Goal: Task Accomplishment & Management: Use online tool/utility

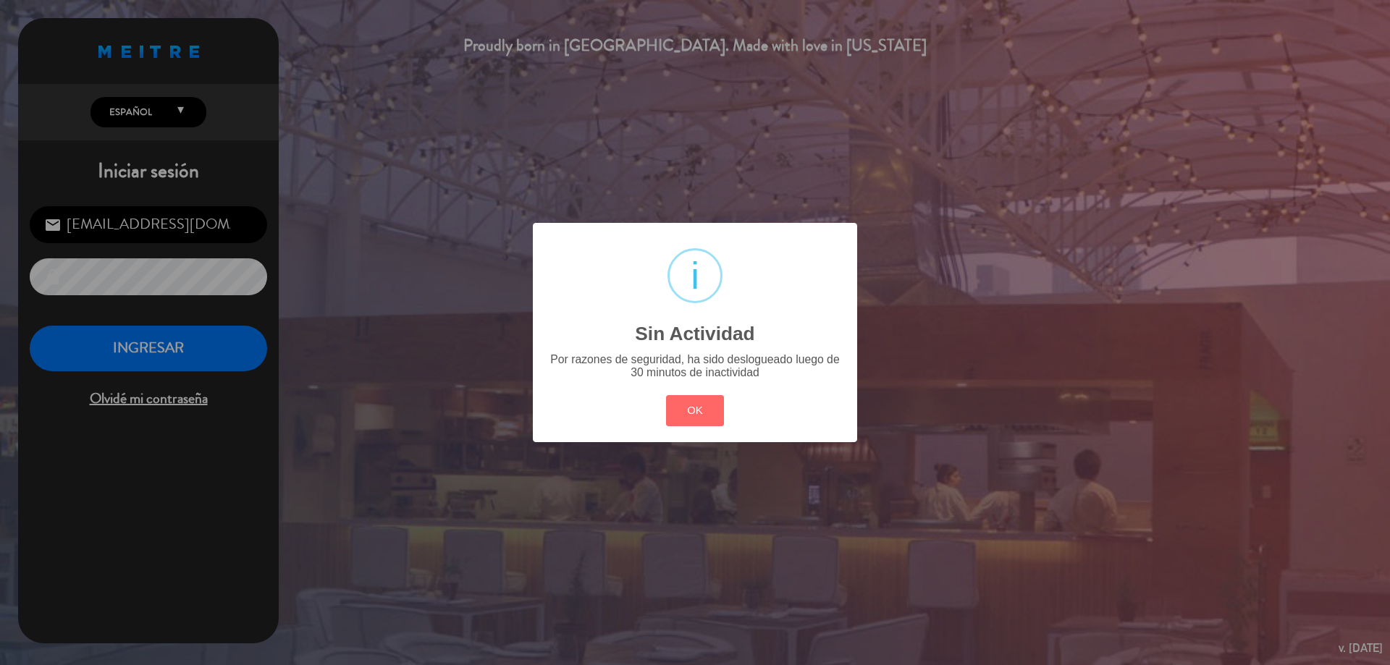
click at [668, 392] on div "OK Cancel" at bounding box center [695, 411] width 65 height 38
click at [669, 402] on button "OK" at bounding box center [695, 410] width 59 height 31
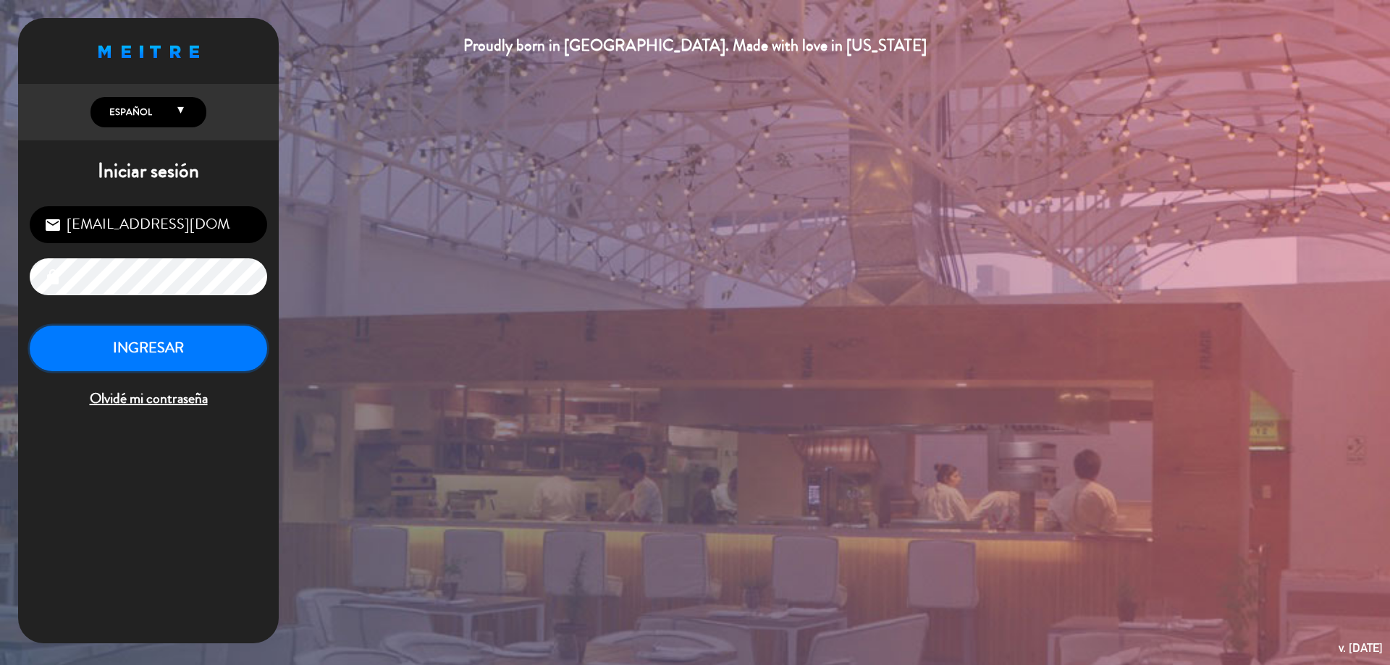
click at [201, 357] on button "INGRESAR" at bounding box center [149, 349] width 238 height 46
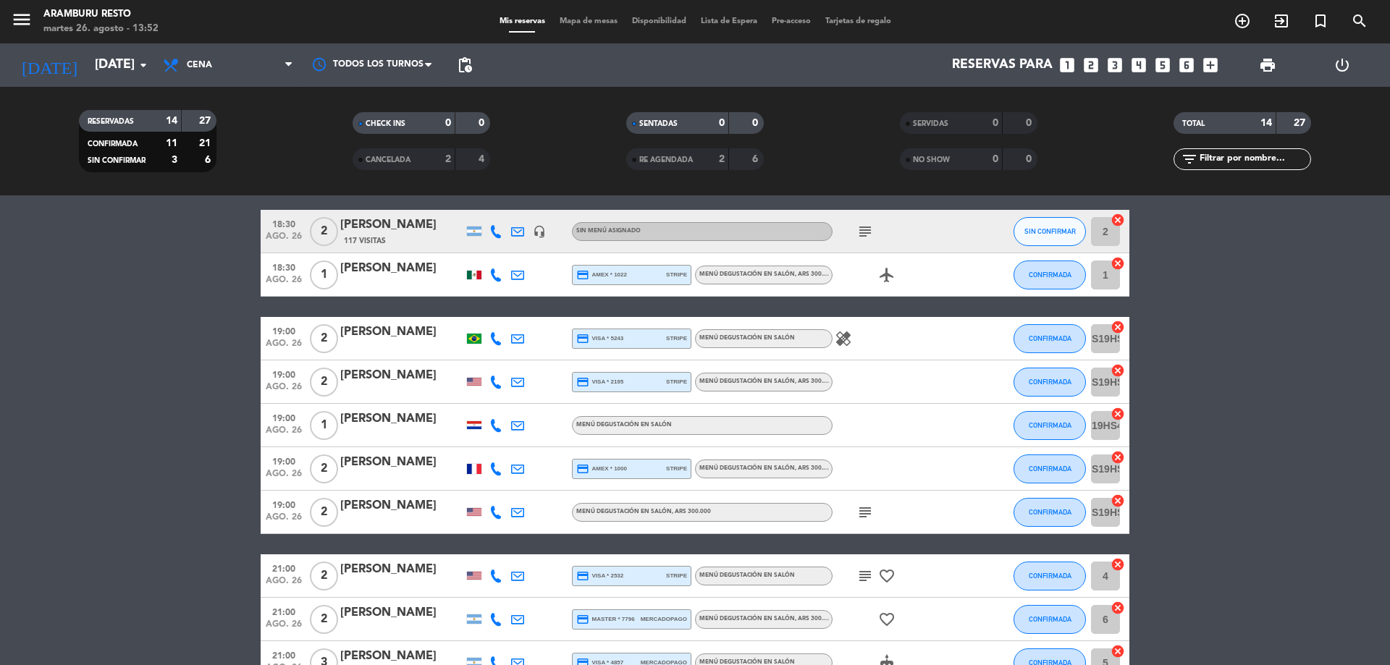
scroll to position [49, 0]
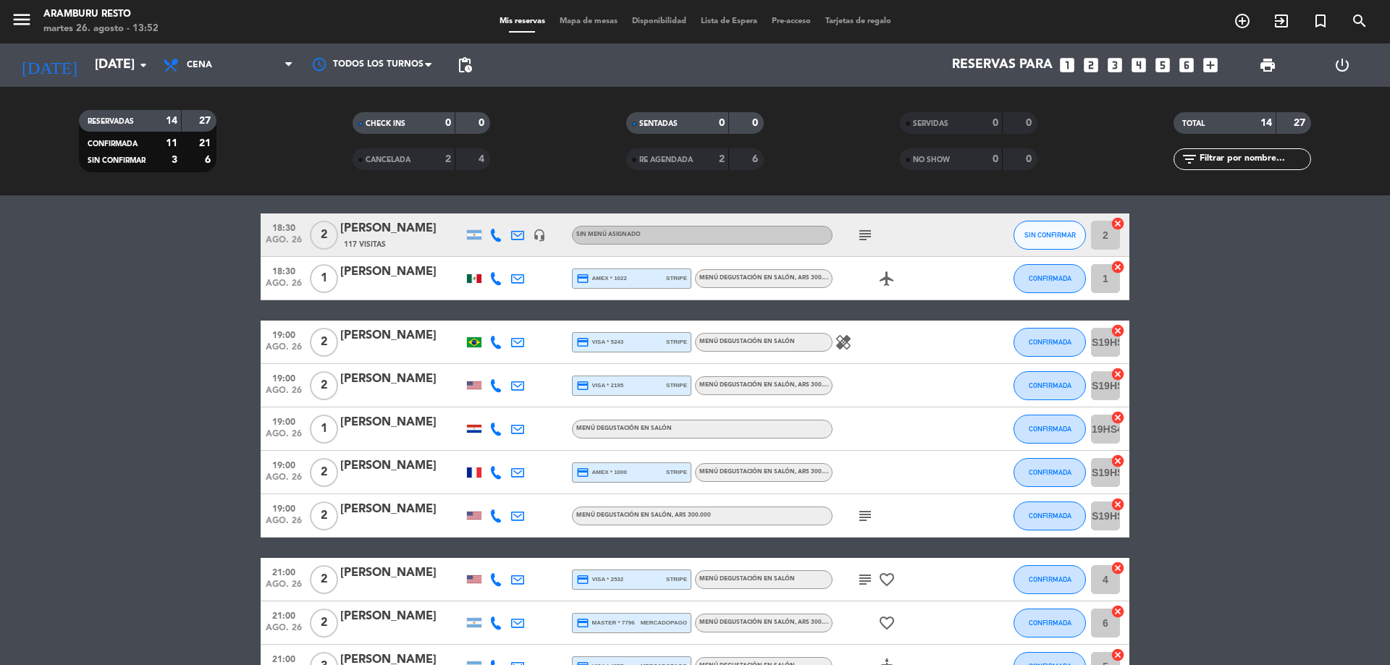
click at [852, 351] on div "healing" at bounding box center [898, 342] width 130 height 43
click at [847, 345] on icon "healing" at bounding box center [843, 342] width 17 height 17
click at [863, 230] on icon "subject" at bounding box center [865, 235] width 17 height 17
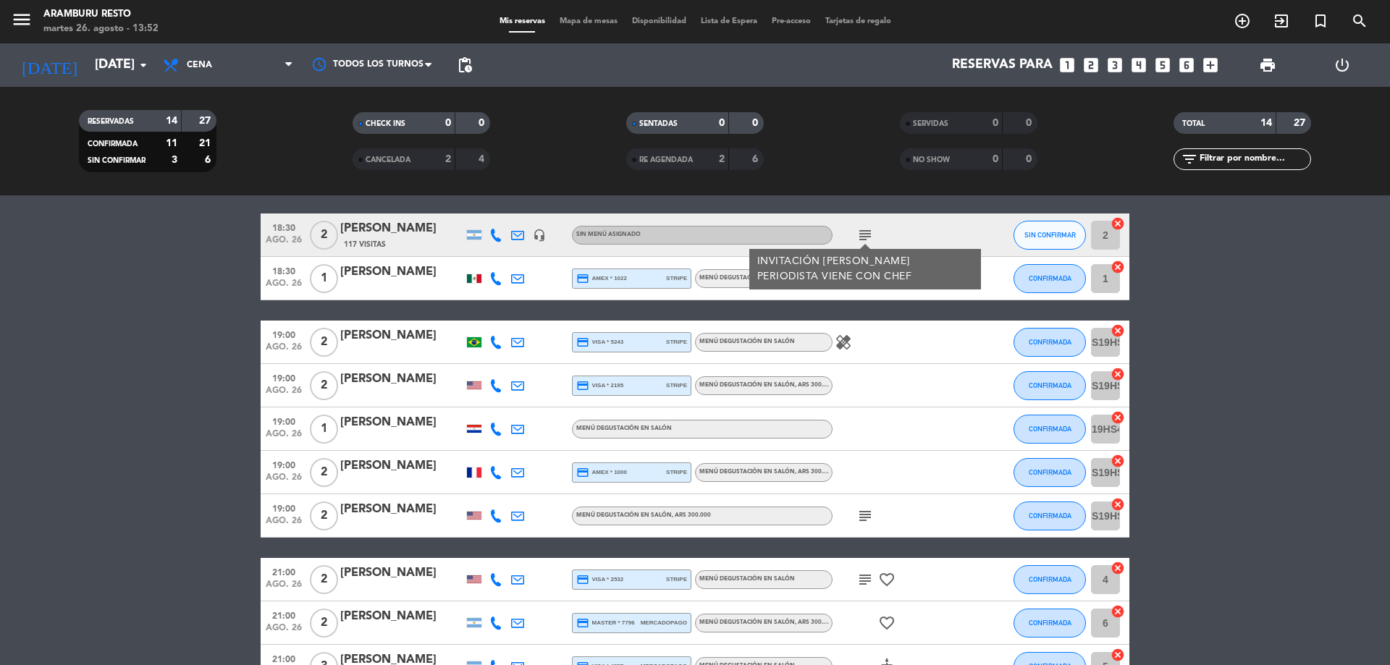
click at [899, 400] on div at bounding box center [898, 385] width 130 height 43
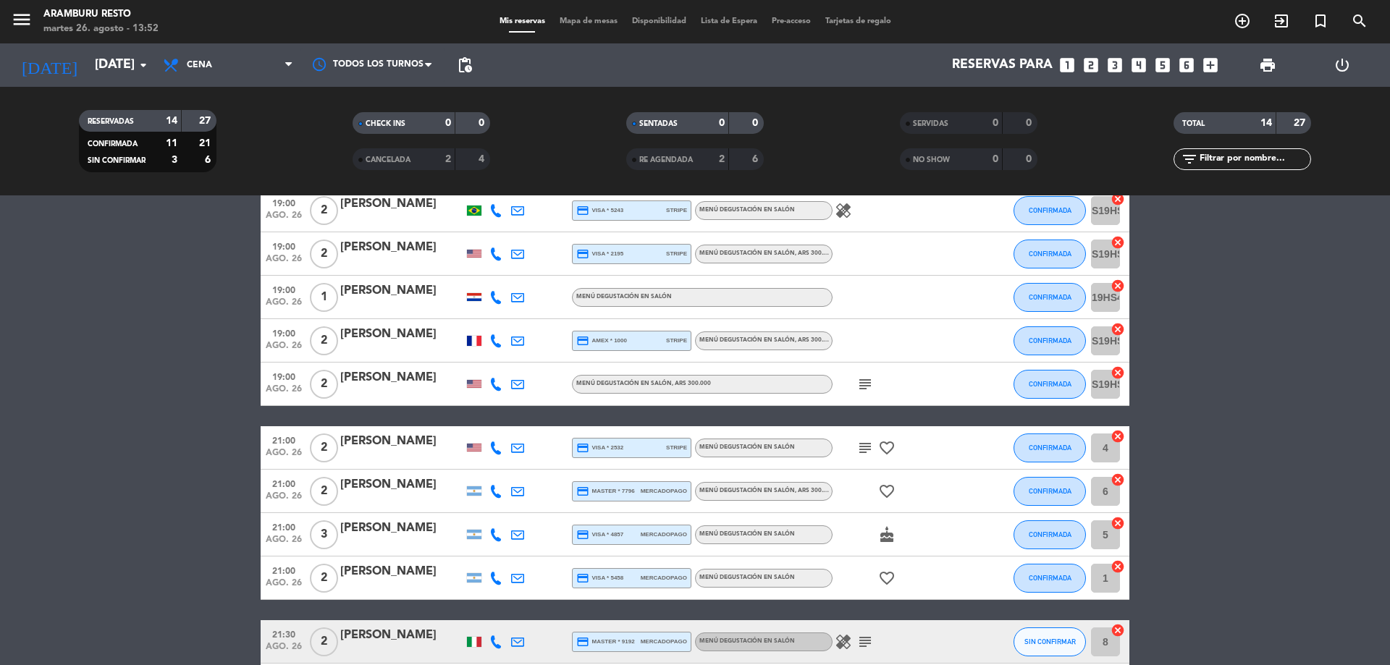
scroll to position [338, 0]
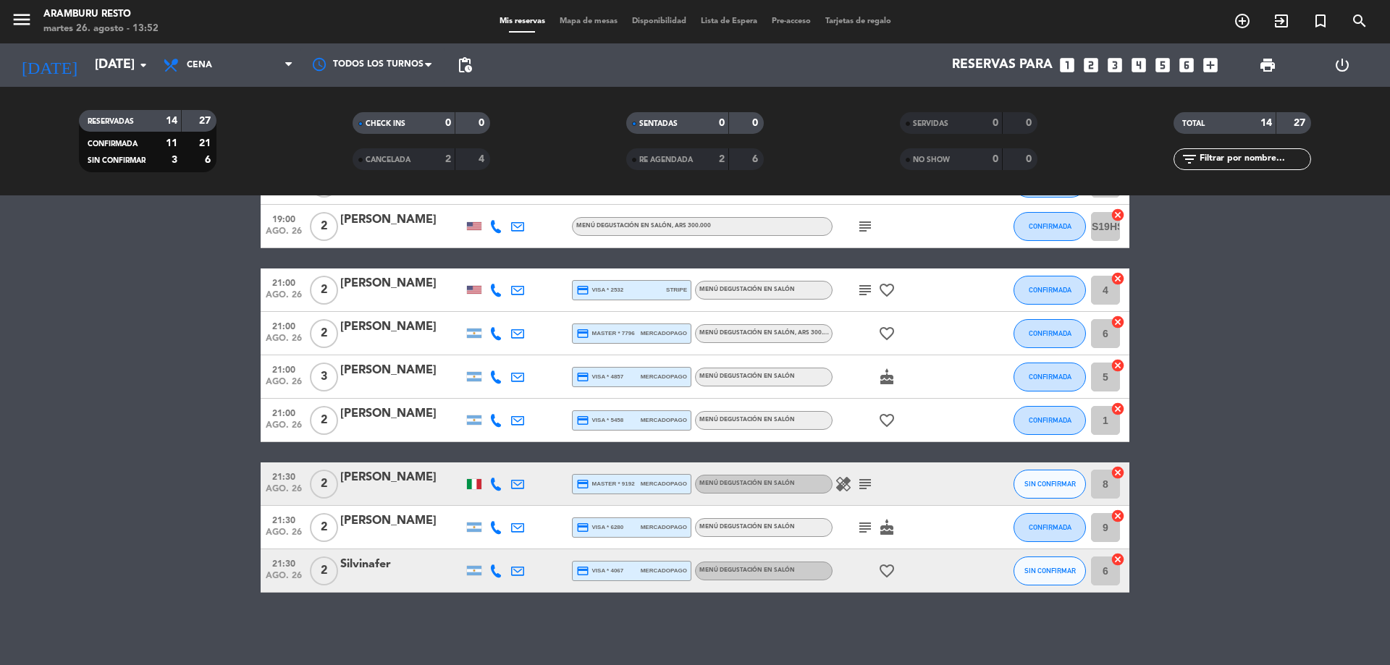
click at [866, 227] on icon "subject" at bounding box center [865, 226] width 17 height 17
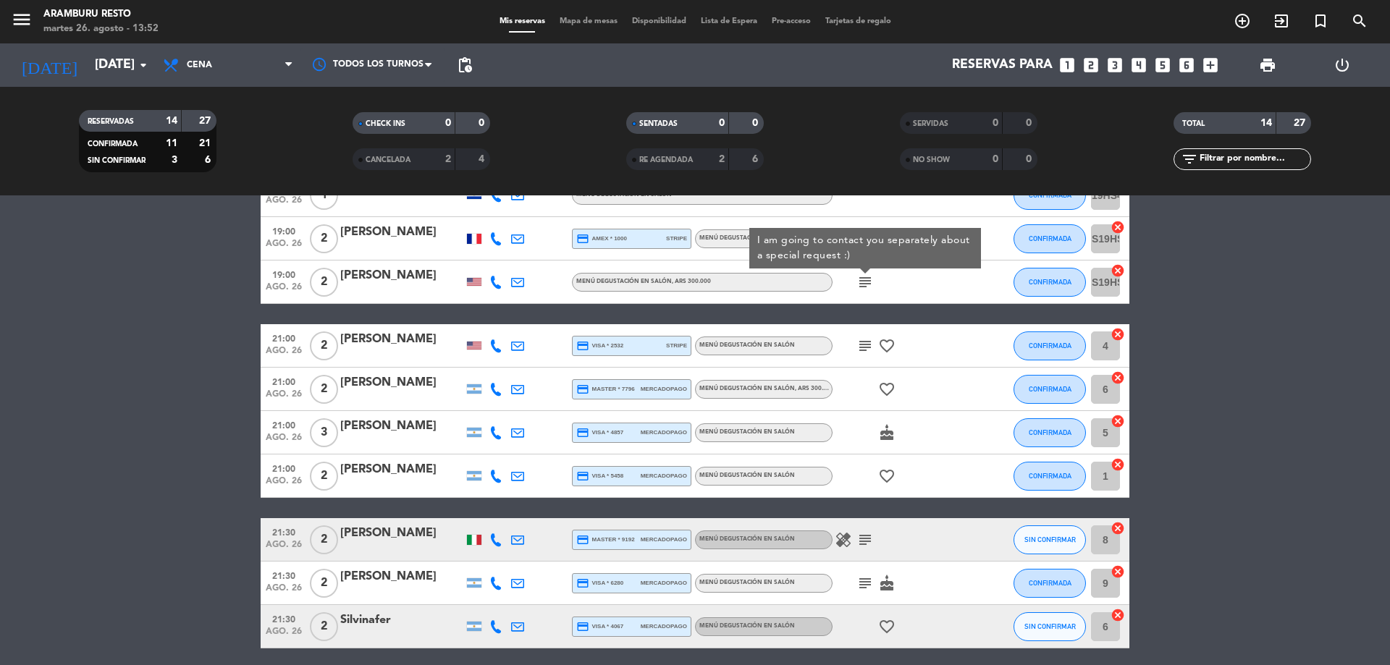
scroll to position [193, 0]
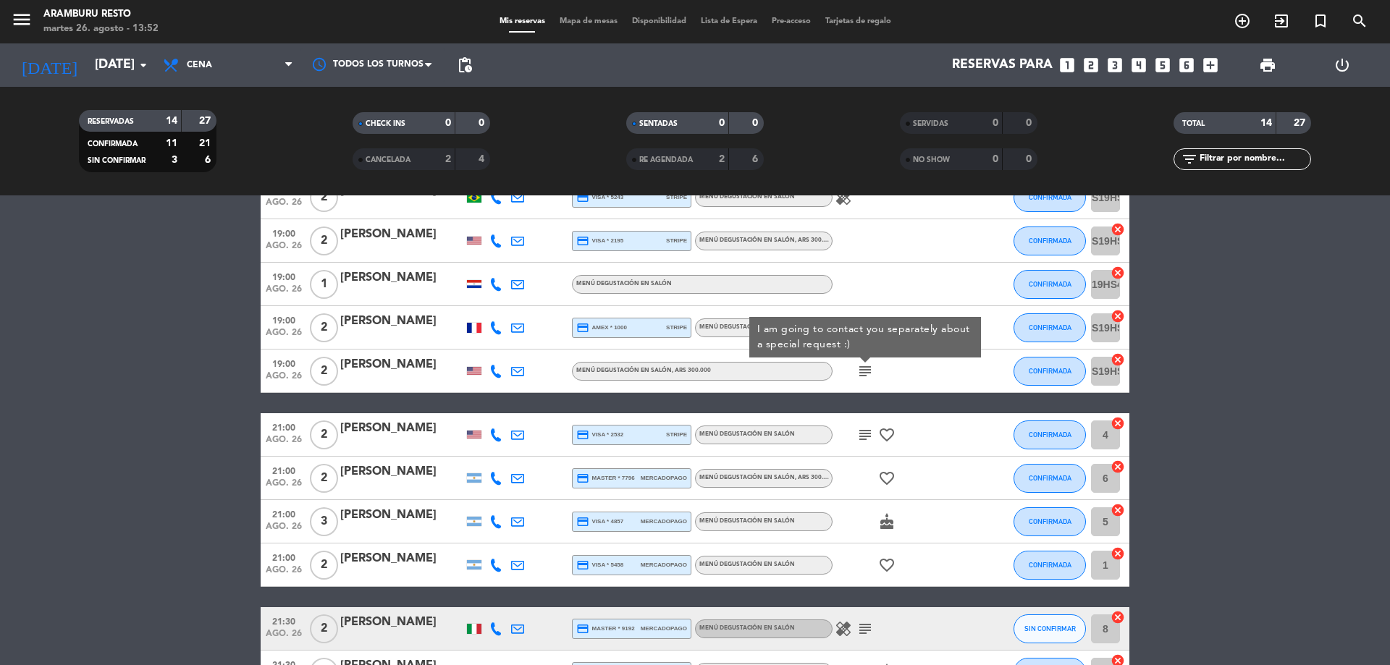
click at [865, 430] on icon "subject" at bounding box center [865, 435] width 17 height 17
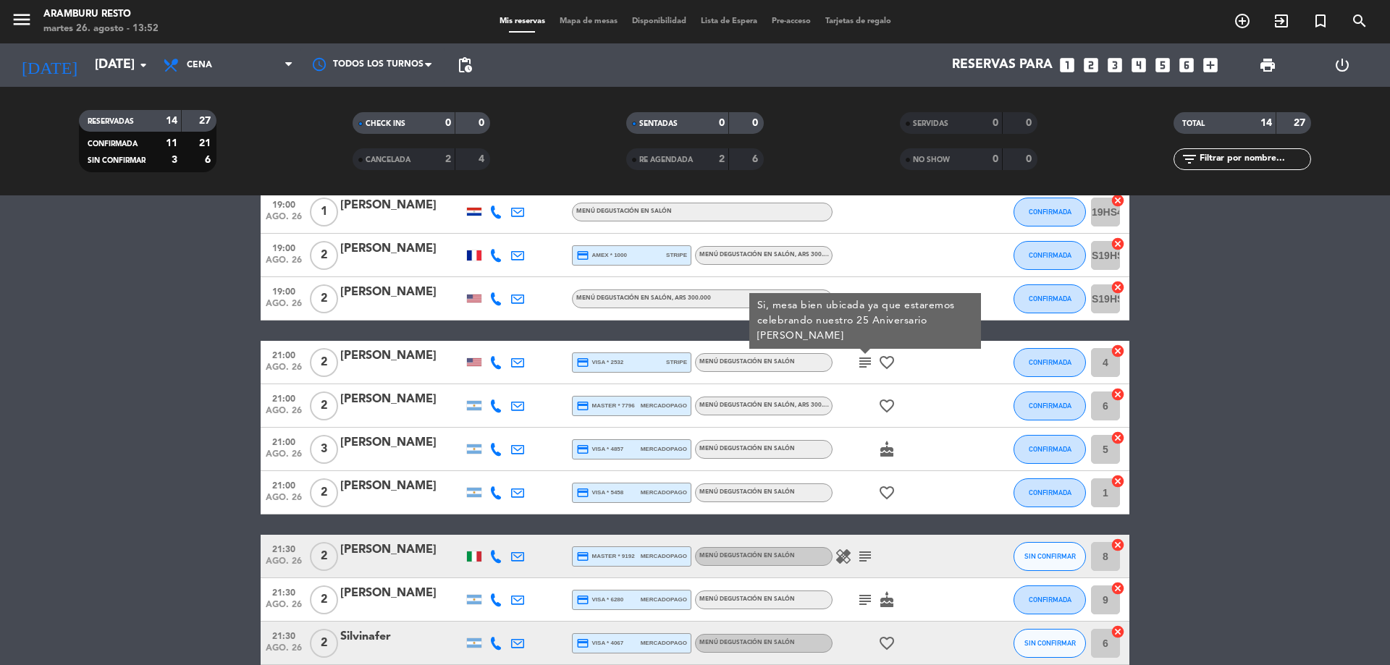
scroll to position [338, 0]
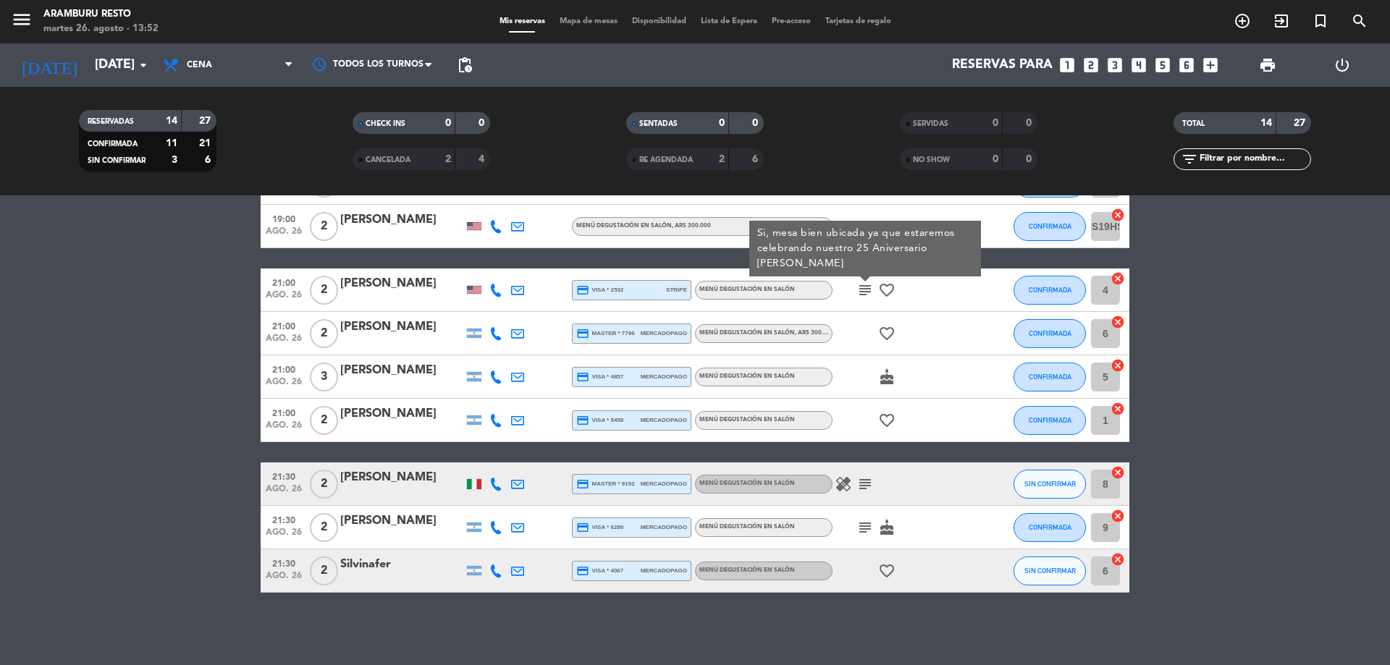
click at [841, 479] on icon "healing" at bounding box center [843, 484] width 17 height 17
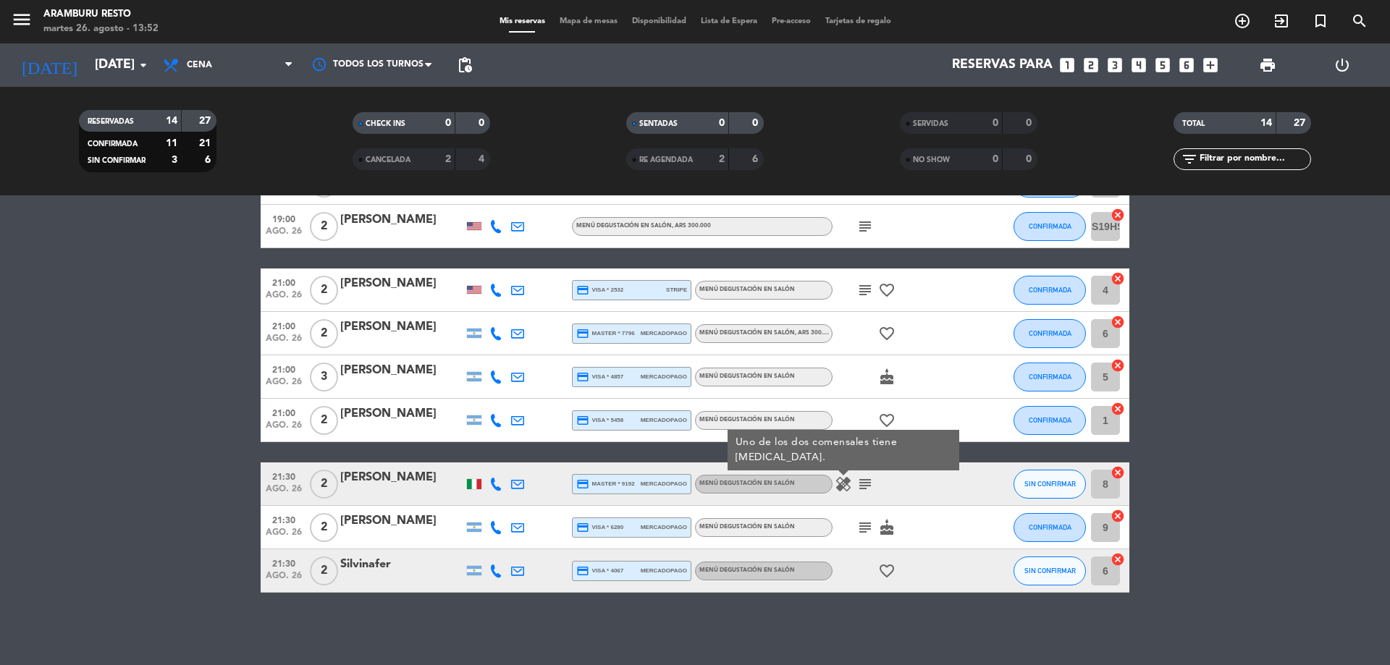
click at [864, 487] on icon "subject" at bounding box center [865, 484] width 17 height 17
click at [860, 523] on icon "subject" at bounding box center [865, 527] width 17 height 17
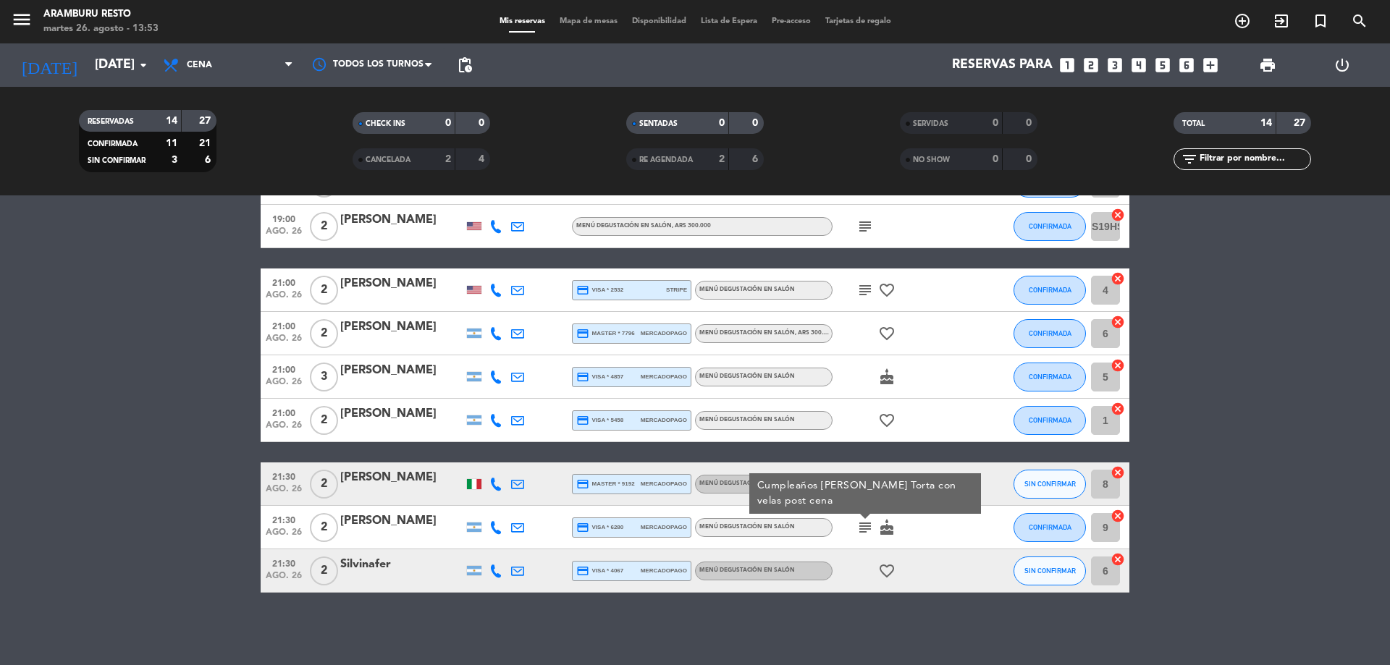
click at [854, 553] on div "favorite_border" at bounding box center [898, 571] width 130 height 43
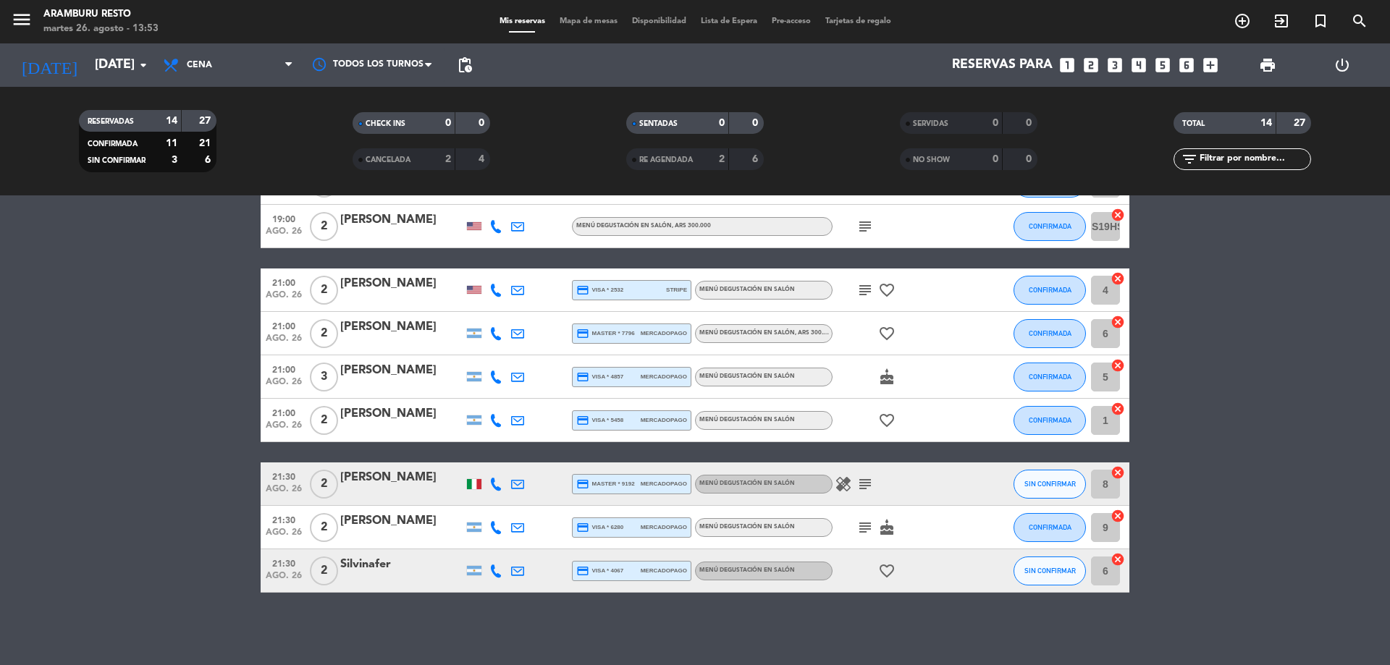
click at [843, 484] on icon "healing" at bounding box center [843, 484] width 17 height 17
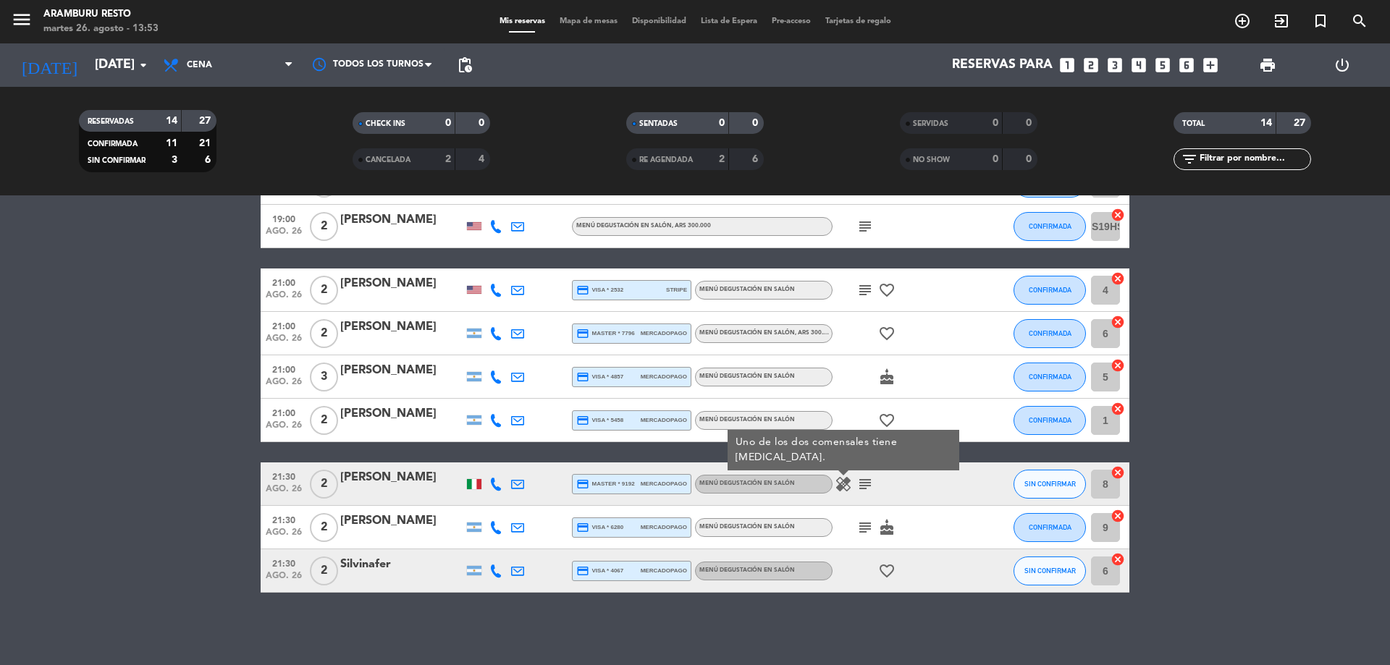
click at [865, 528] on icon "subject" at bounding box center [865, 527] width 17 height 17
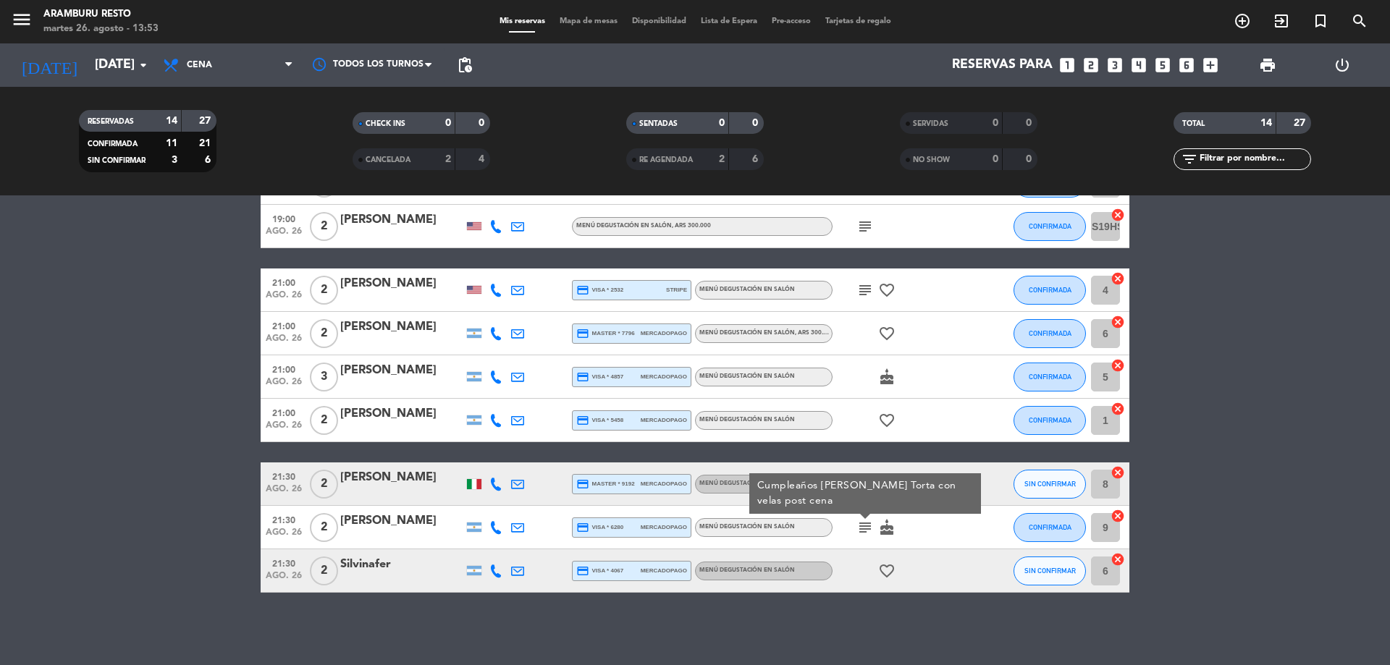
click at [861, 548] on div "subject Cumpleaños [PERSON_NAME] Torta con velas post cena cake" at bounding box center [898, 527] width 130 height 43
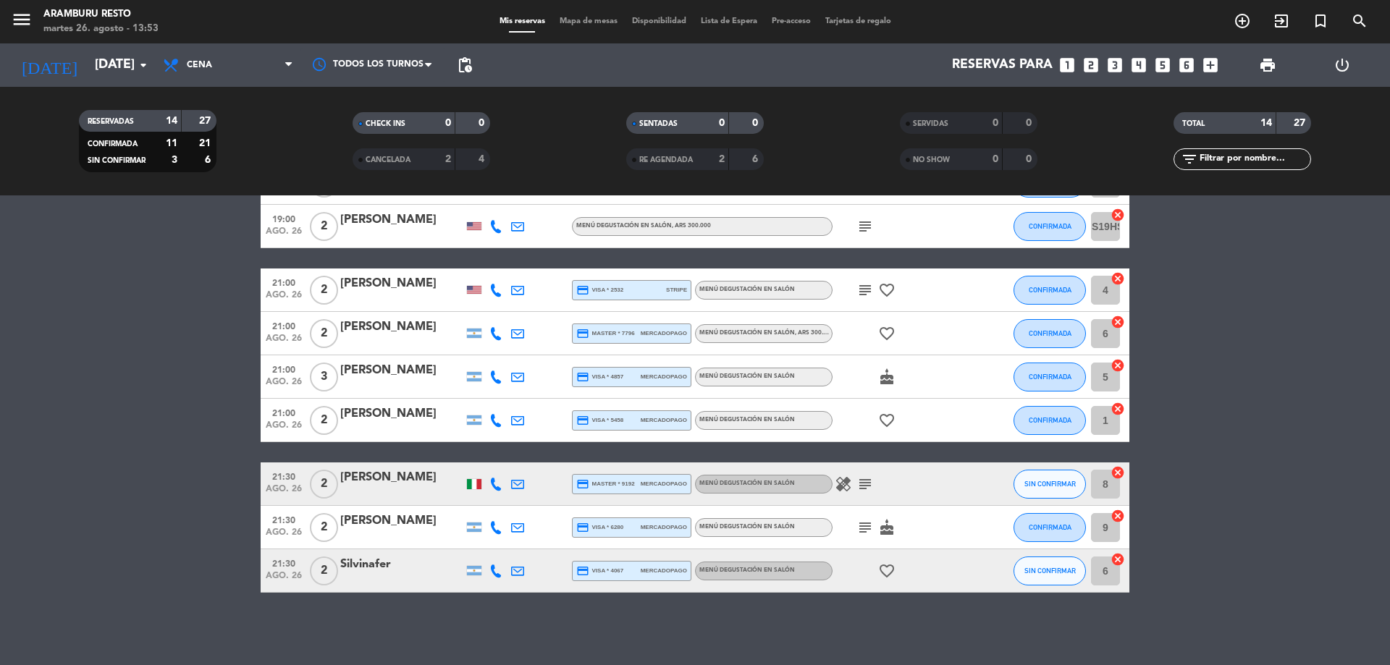
click at [862, 474] on div "healing subject" at bounding box center [898, 484] width 130 height 43
click at [868, 485] on icon "subject" at bounding box center [865, 484] width 17 height 17
click at [919, 489] on div "healing subject Una sillita alta para bebé de dos años." at bounding box center [898, 484] width 130 height 43
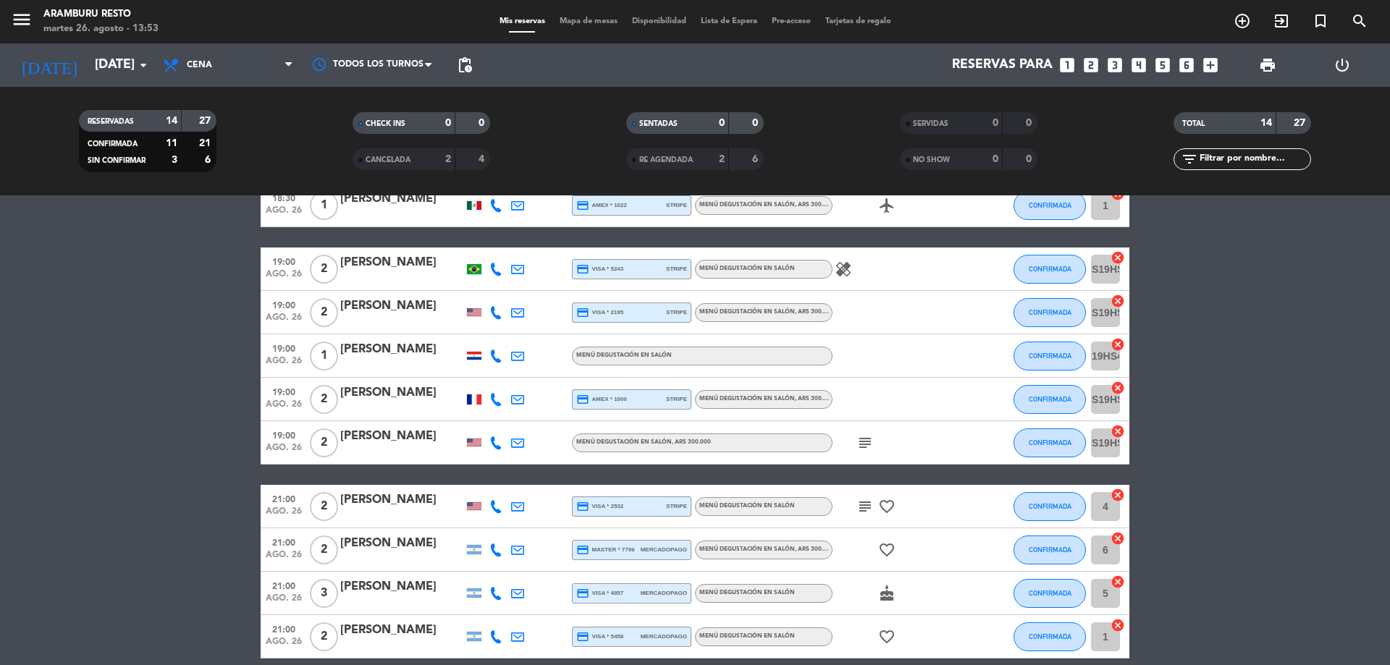
scroll to position [121, 0]
click at [865, 502] on icon "subject" at bounding box center [865, 507] width 17 height 17
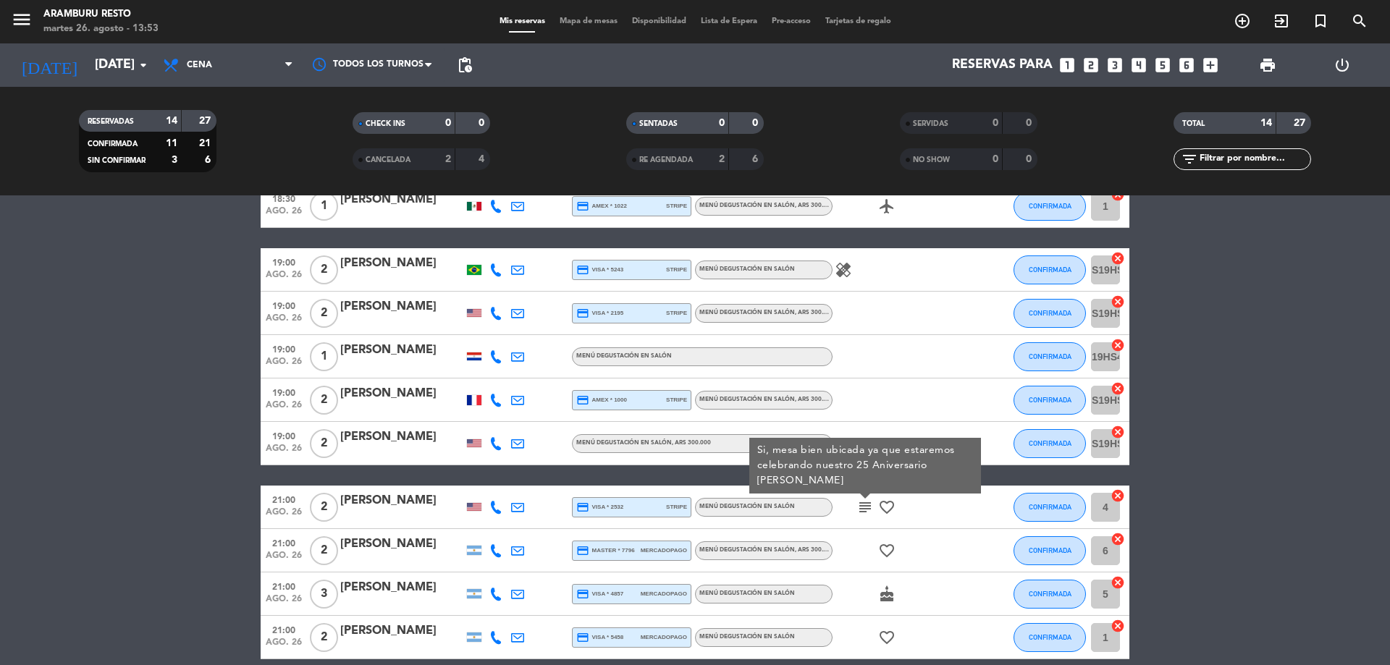
click at [892, 390] on div at bounding box center [898, 400] width 130 height 43
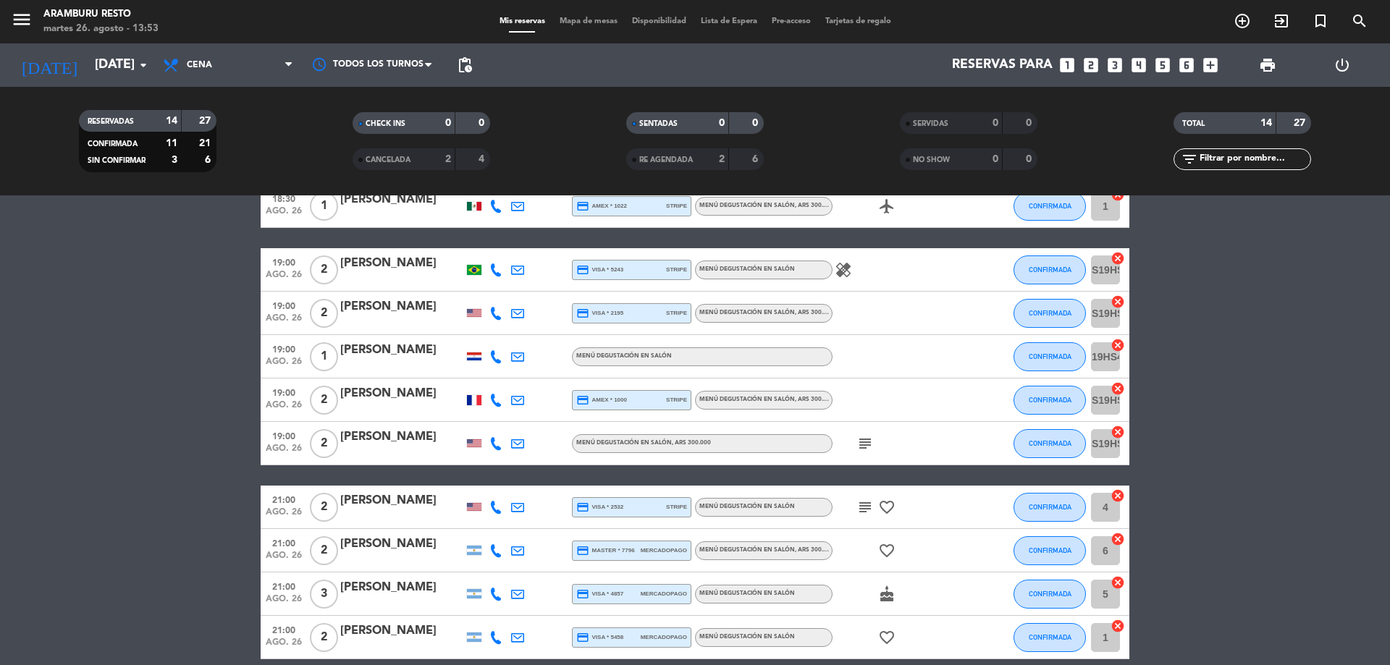
click at [865, 454] on div "subject" at bounding box center [898, 443] width 130 height 43
click at [860, 442] on icon "subject" at bounding box center [865, 443] width 17 height 17
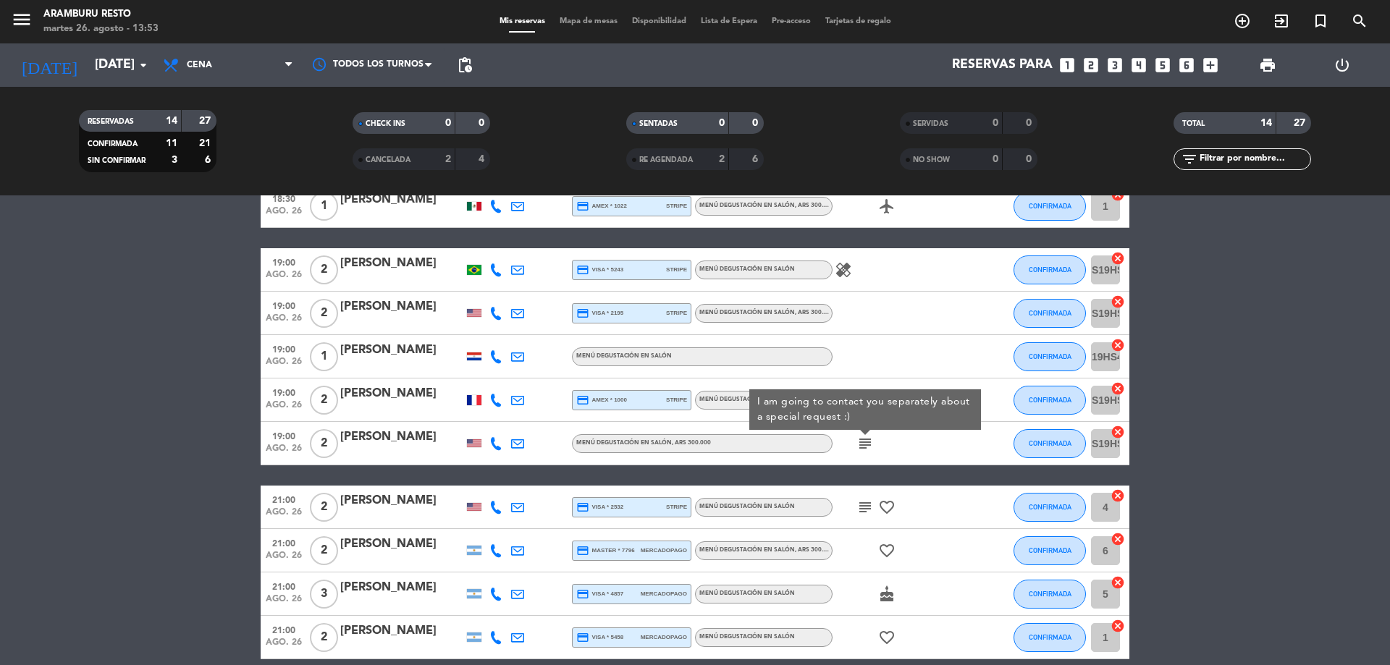
click at [926, 460] on div "subject I am going to contact you separately about a special request :)" at bounding box center [898, 443] width 130 height 43
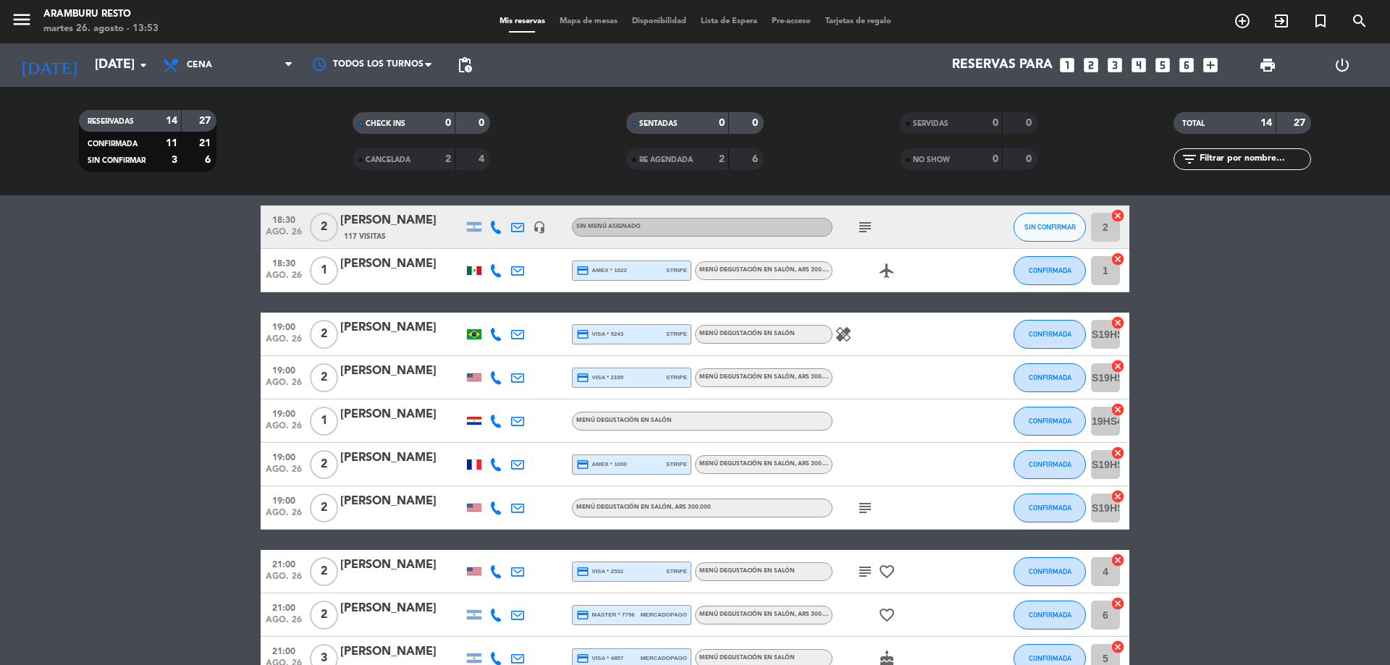
scroll to position [0, 0]
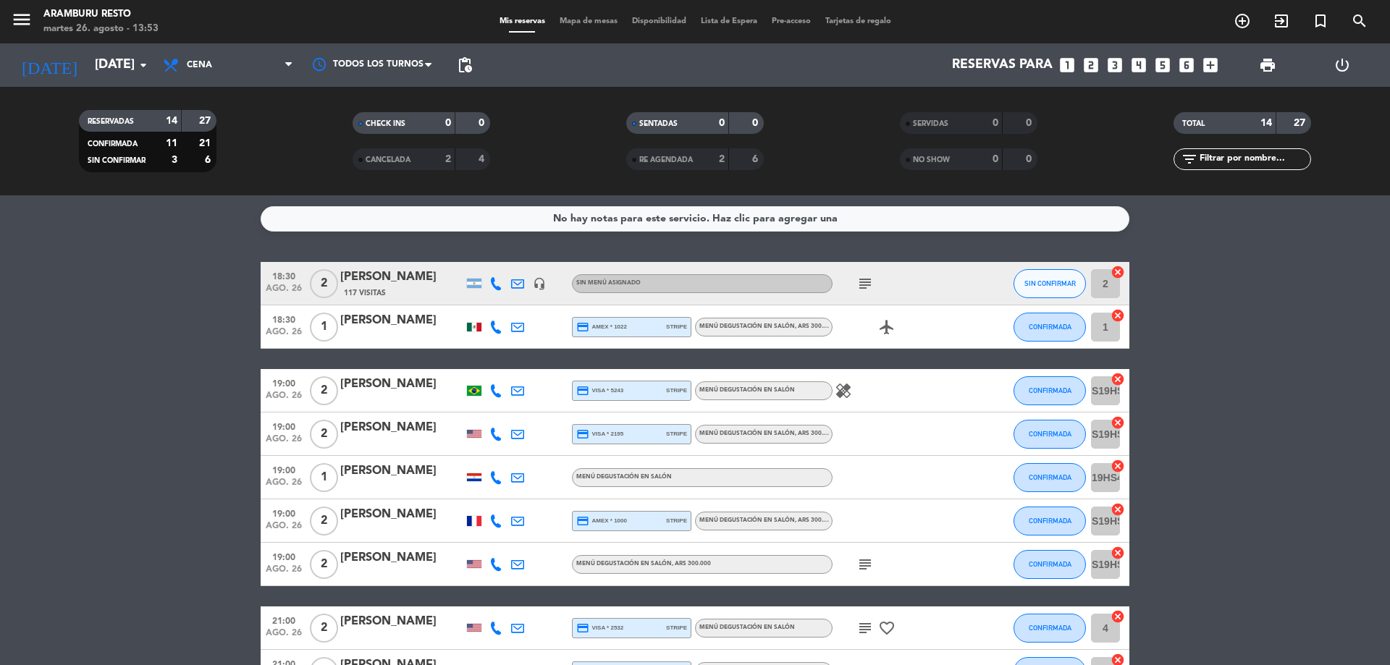
click at [870, 280] on icon "subject" at bounding box center [865, 283] width 17 height 17
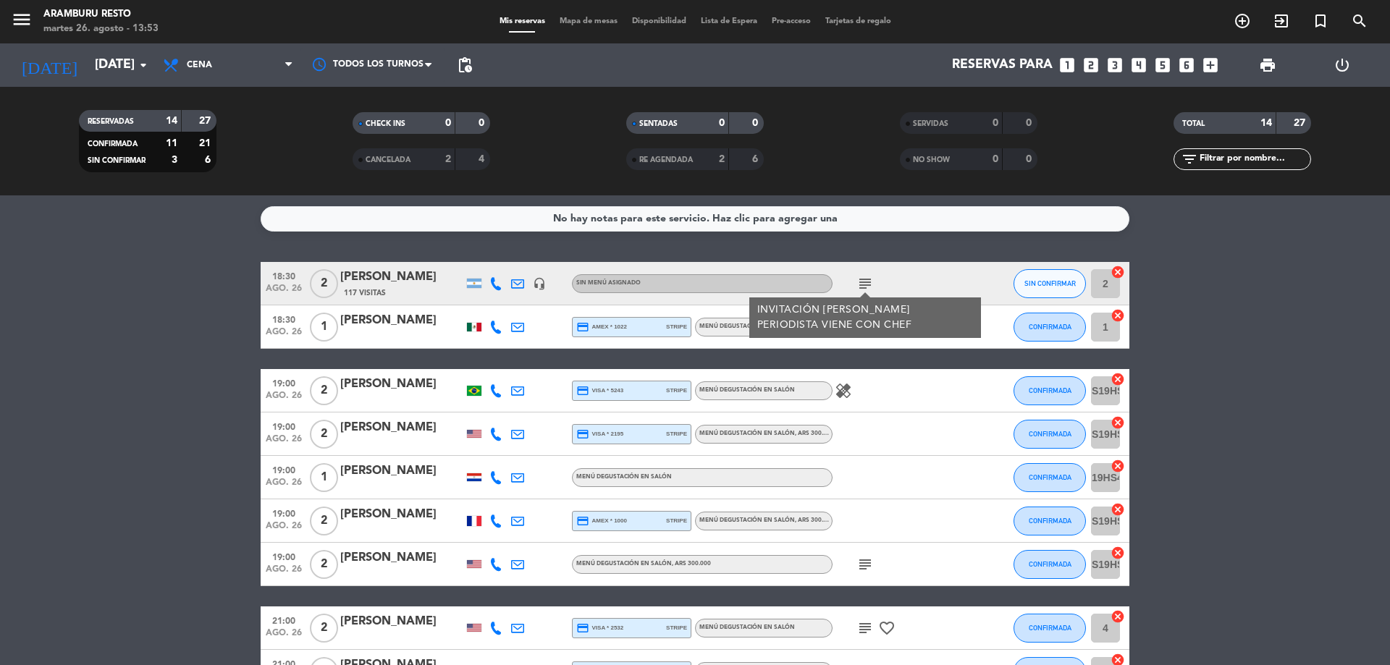
click at [892, 394] on div "healing" at bounding box center [898, 390] width 130 height 43
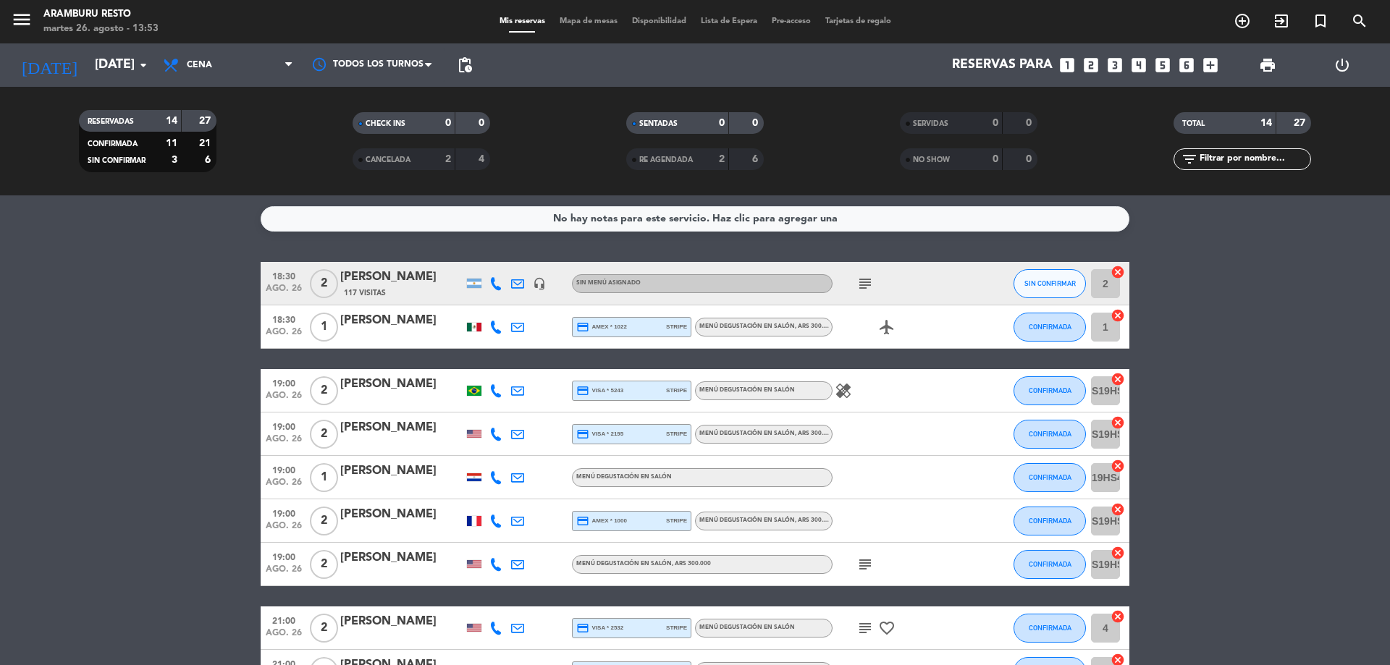
click at [849, 385] on icon "healing" at bounding box center [843, 390] width 17 height 17
click at [878, 434] on div at bounding box center [898, 434] width 130 height 43
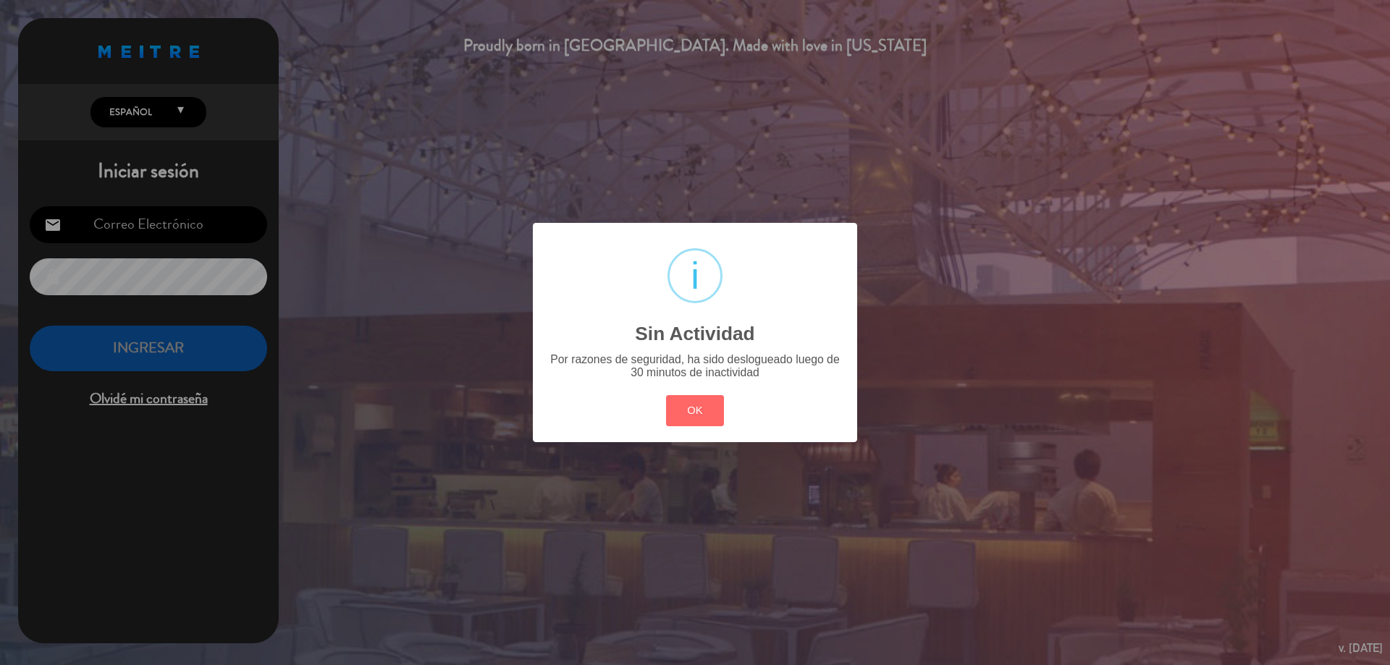
type input "[EMAIL_ADDRESS][DOMAIN_NAME]"
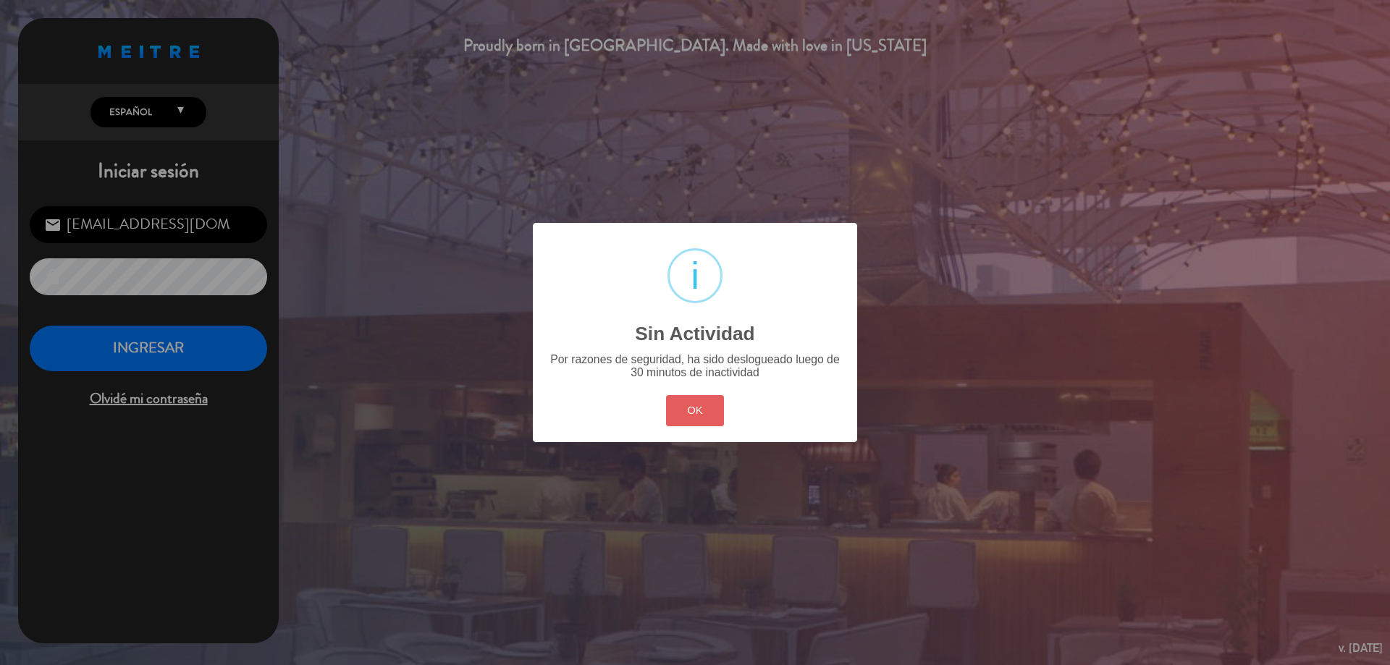
click at [687, 415] on button "OK" at bounding box center [695, 410] width 59 height 31
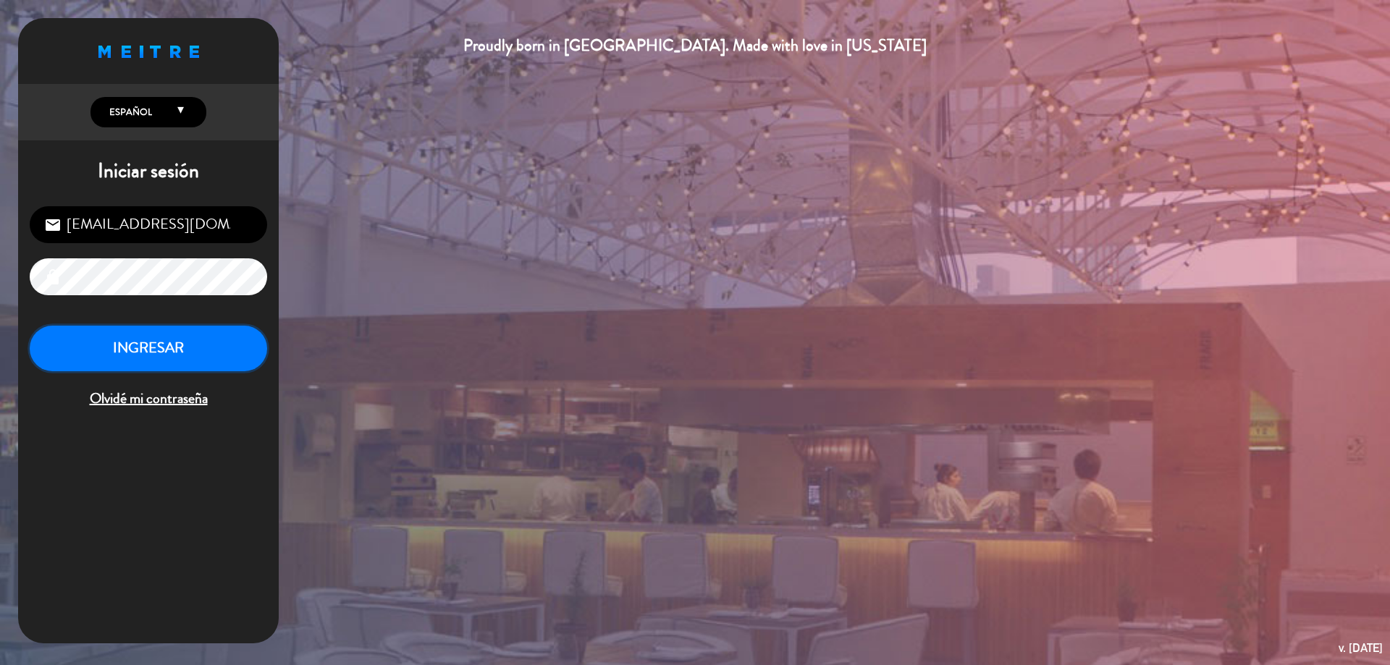
click at [123, 343] on button "INGRESAR" at bounding box center [149, 349] width 238 height 46
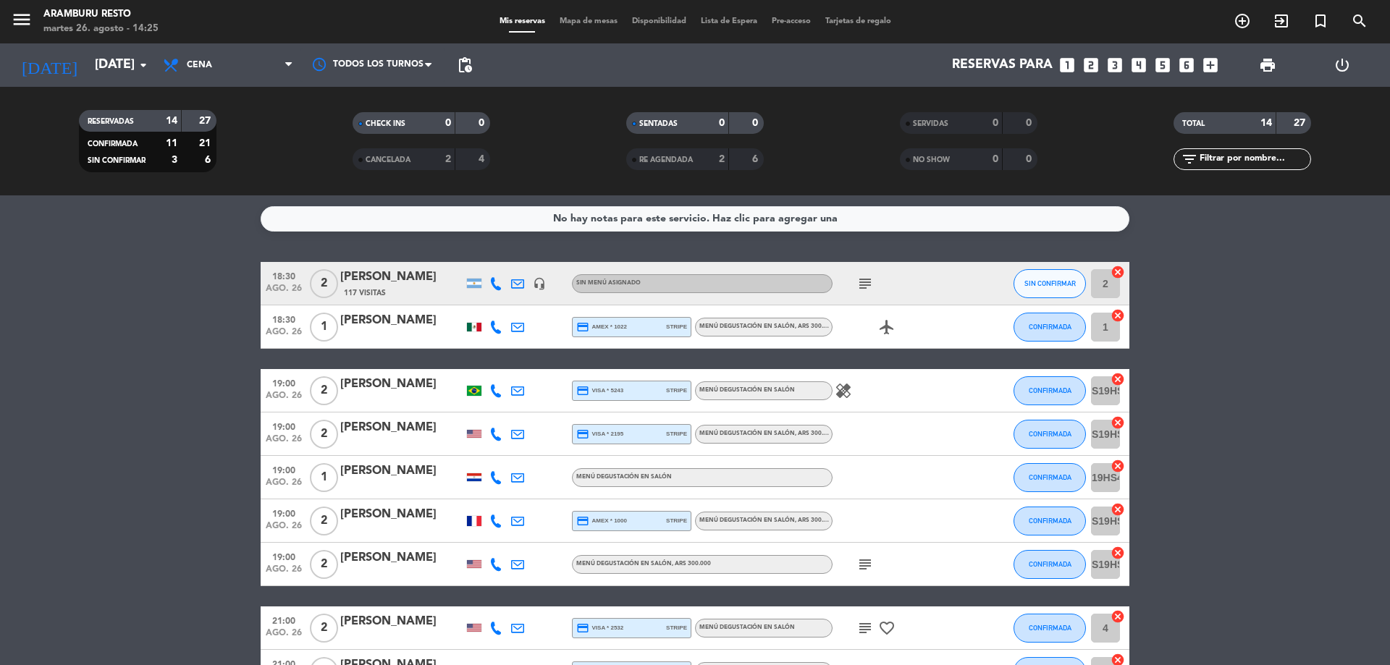
click at [870, 282] on icon "subject" at bounding box center [865, 283] width 17 height 17
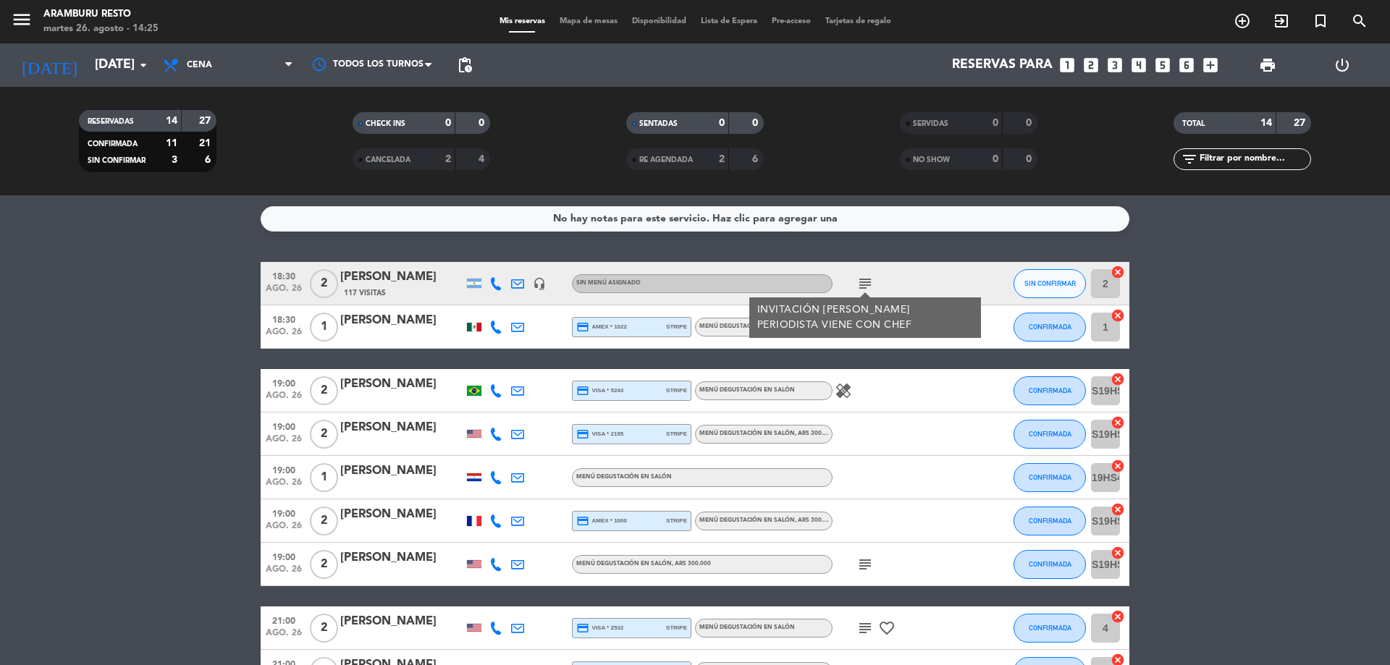
click at [867, 285] on icon "subject" at bounding box center [865, 283] width 17 height 17
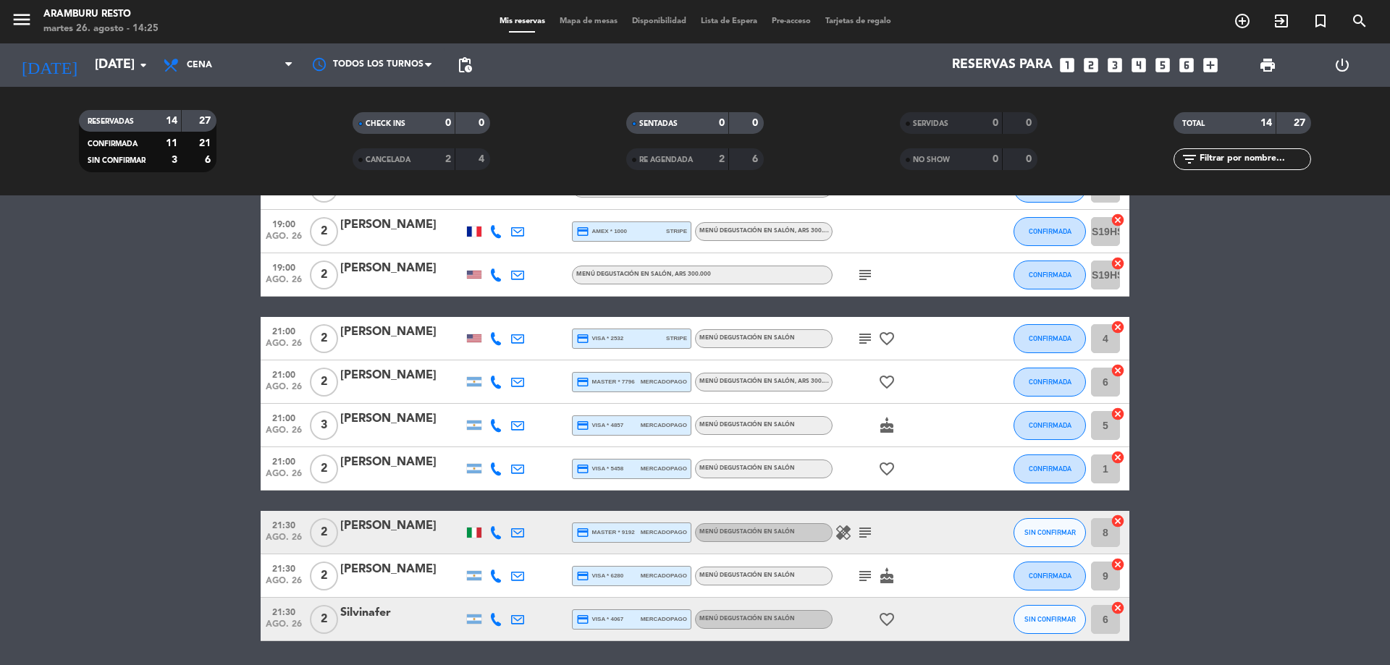
scroll to position [338, 0]
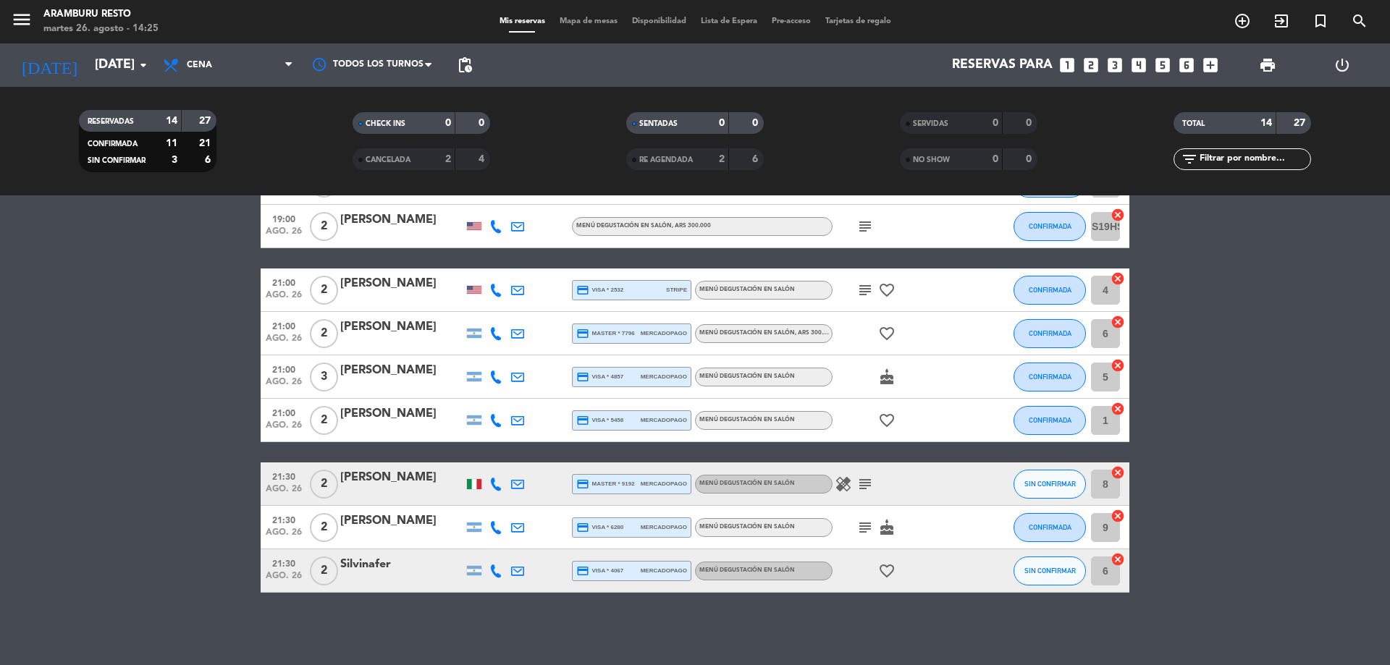
click at [862, 532] on icon "subject" at bounding box center [865, 527] width 17 height 17
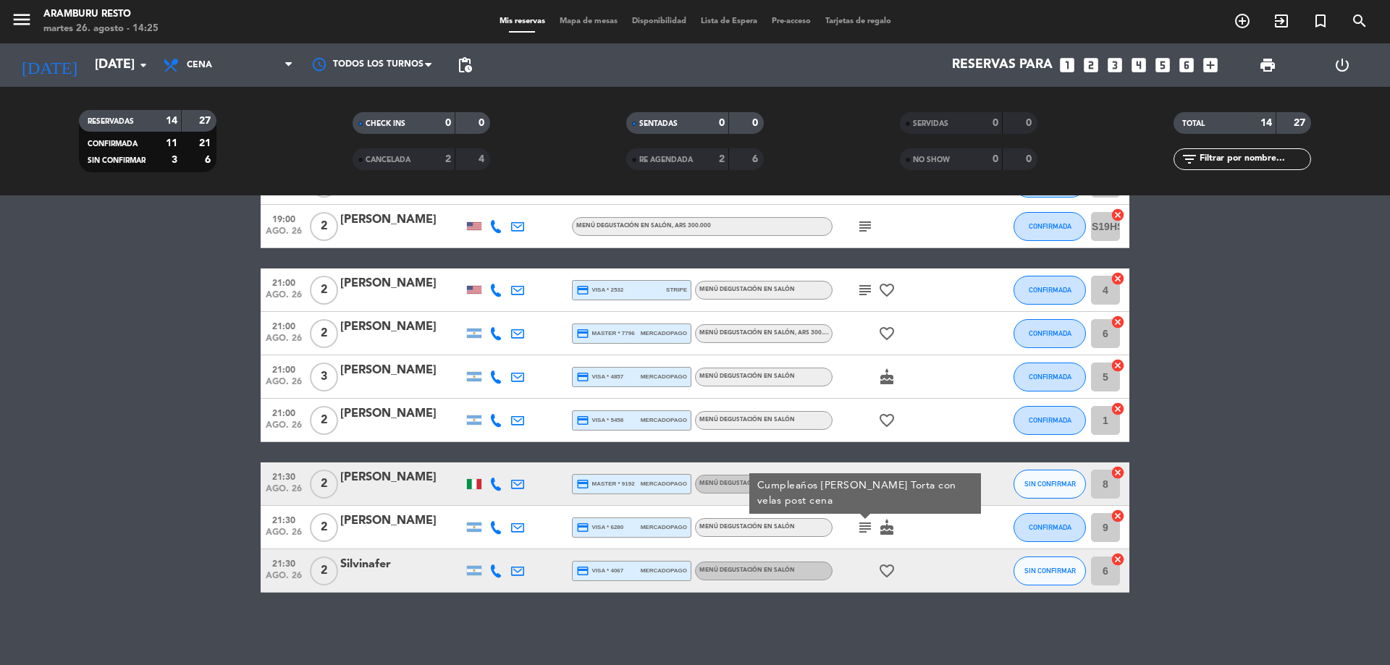
click at [862, 532] on icon "subject" at bounding box center [865, 527] width 17 height 17
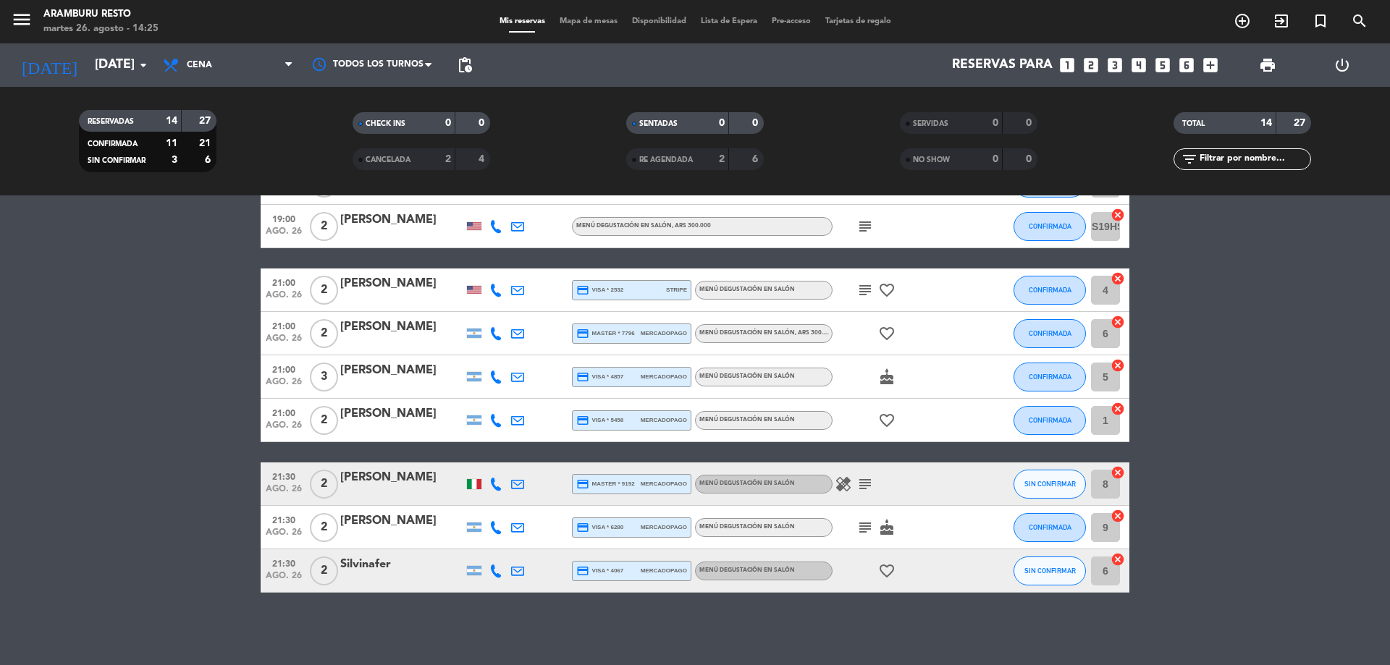
click at [866, 490] on icon "subject" at bounding box center [865, 484] width 17 height 17
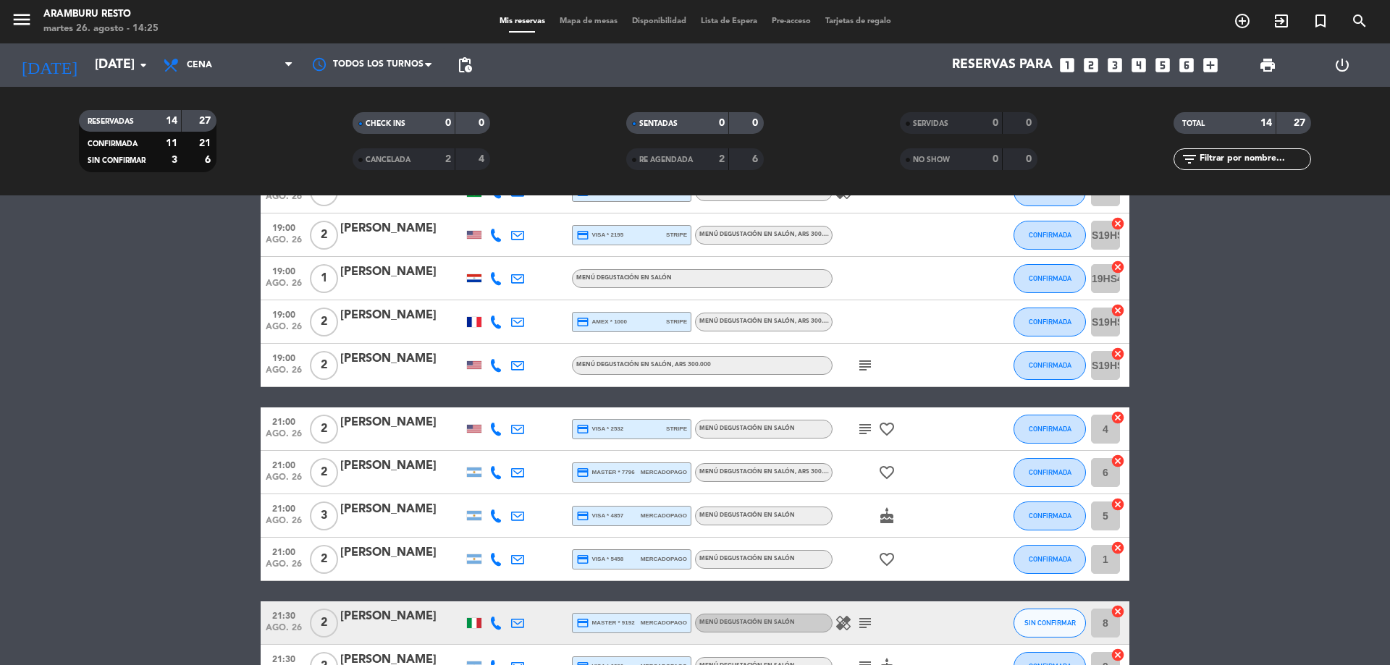
scroll to position [193, 0]
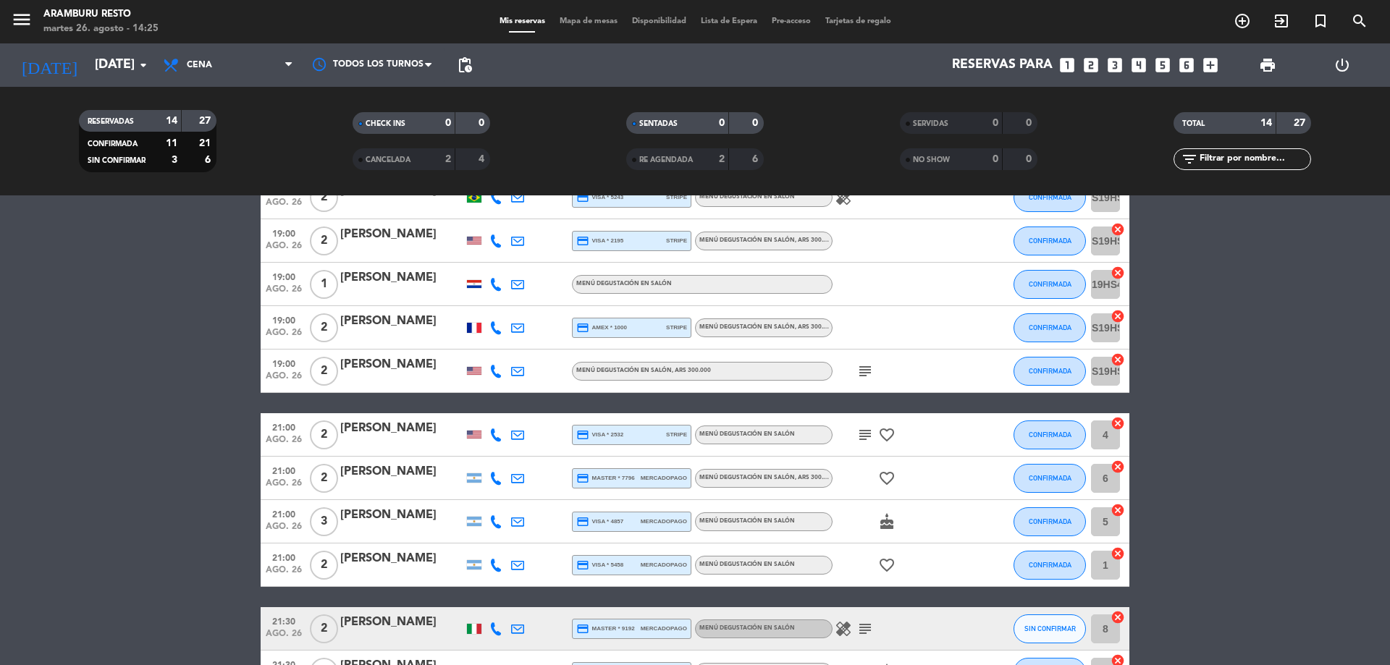
click at [867, 437] on icon "subject" at bounding box center [865, 435] width 17 height 17
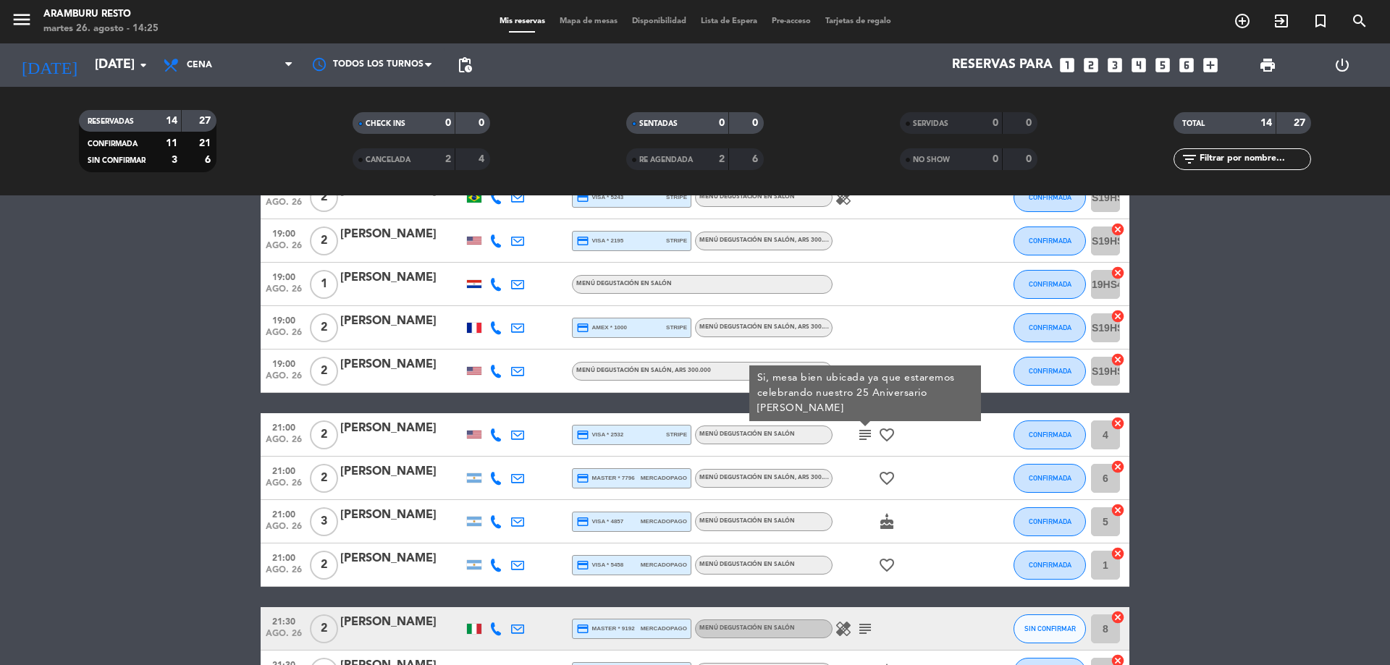
click at [866, 437] on icon "subject" at bounding box center [865, 435] width 17 height 17
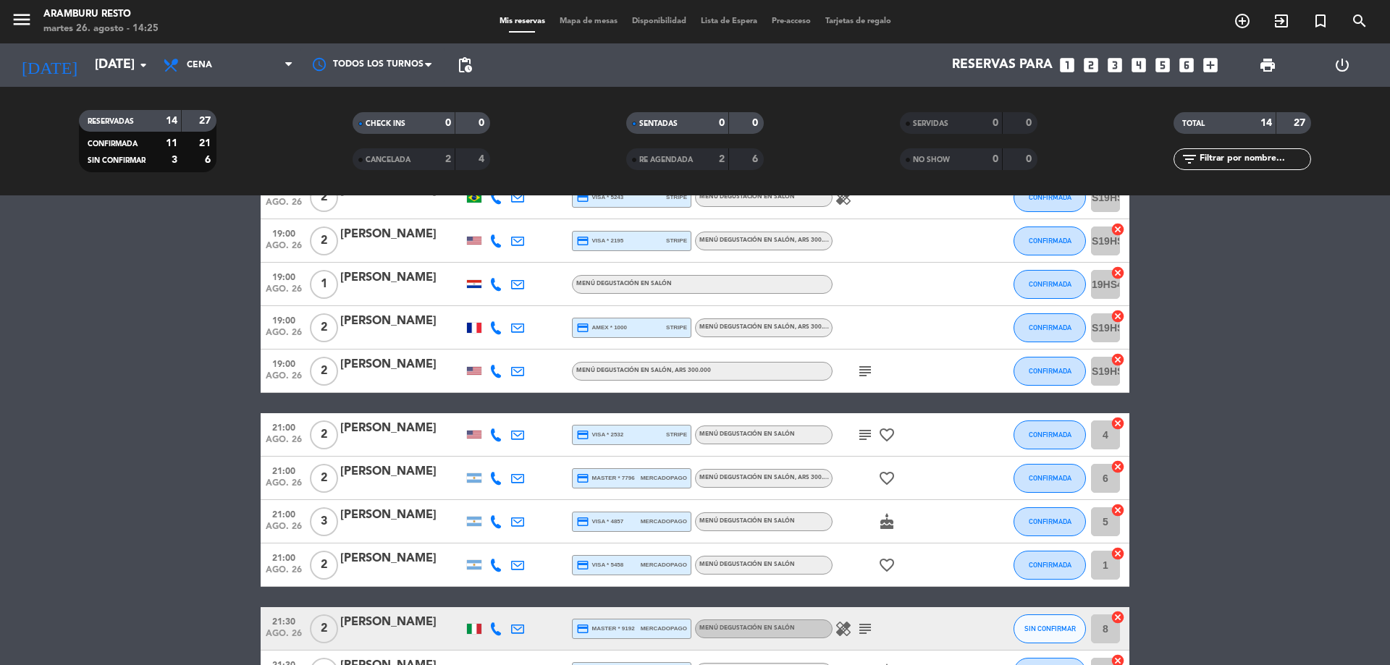
click at [867, 372] on icon "subject" at bounding box center [865, 371] width 17 height 17
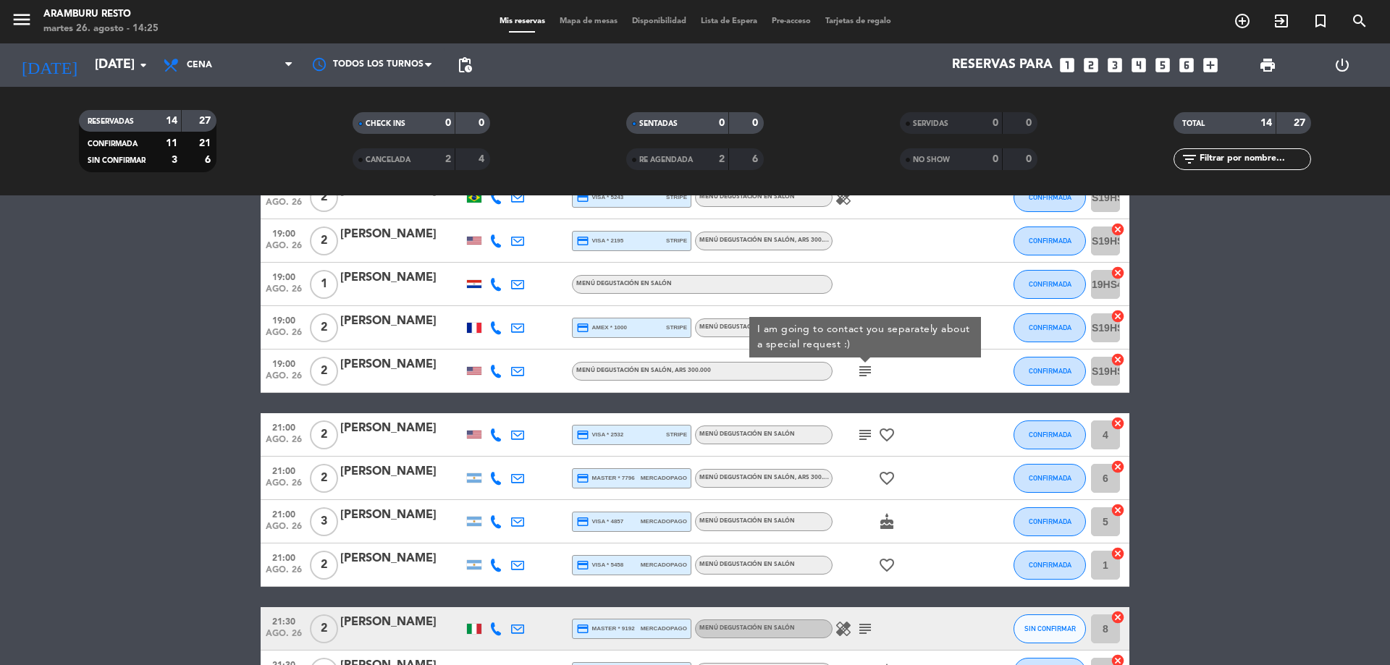
click at [867, 372] on icon "subject" at bounding box center [865, 371] width 17 height 17
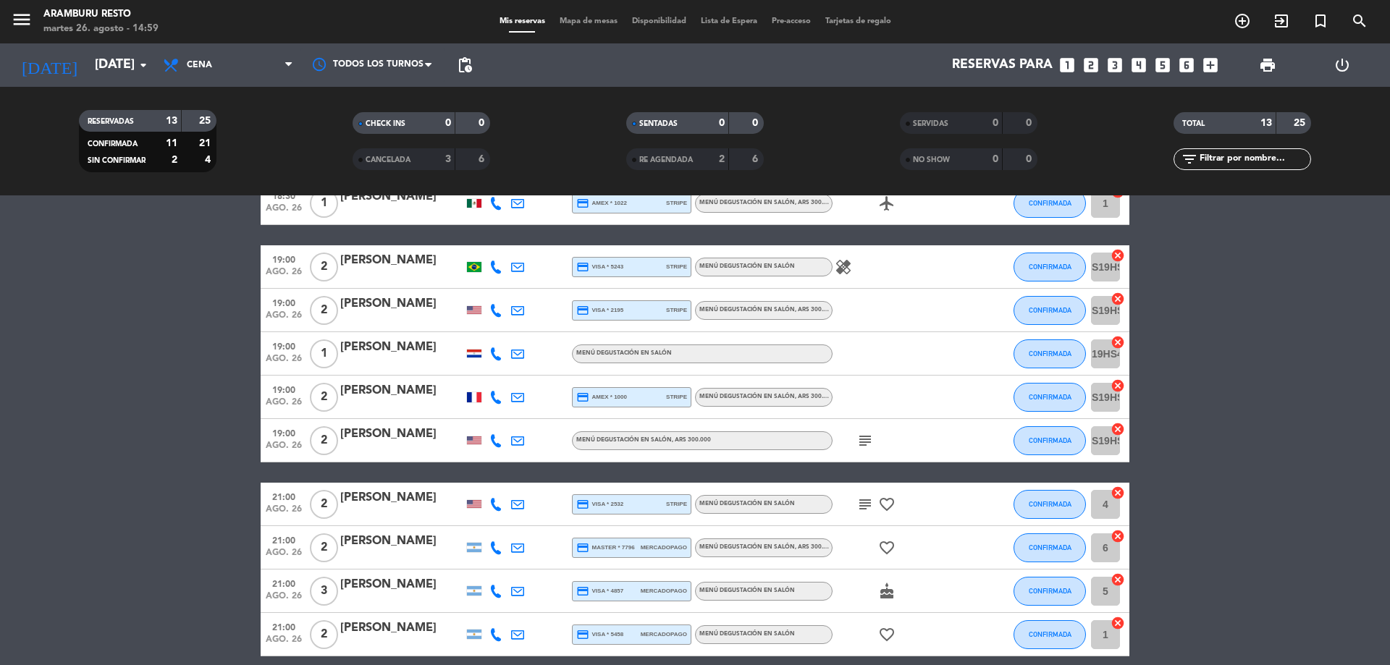
scroll to position [0, 0]
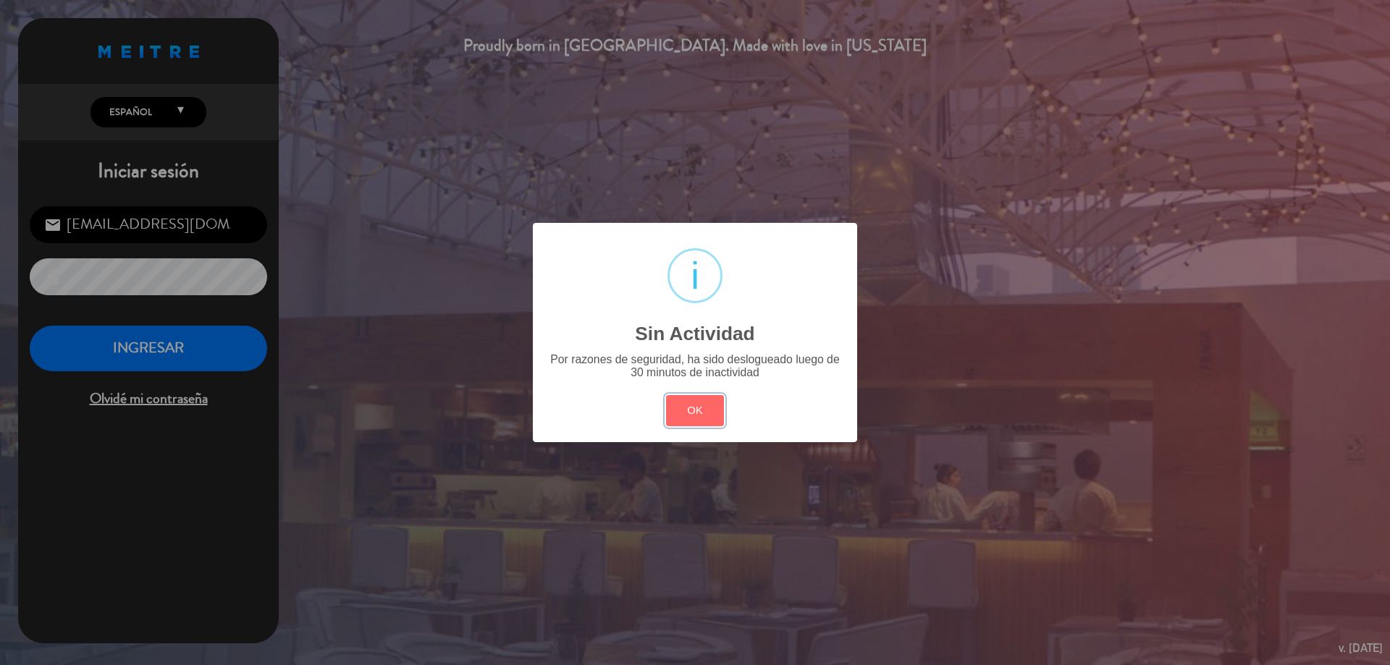
click at [719, 416] on button "OK" at bounding box center [695, 410] width 59 height 31
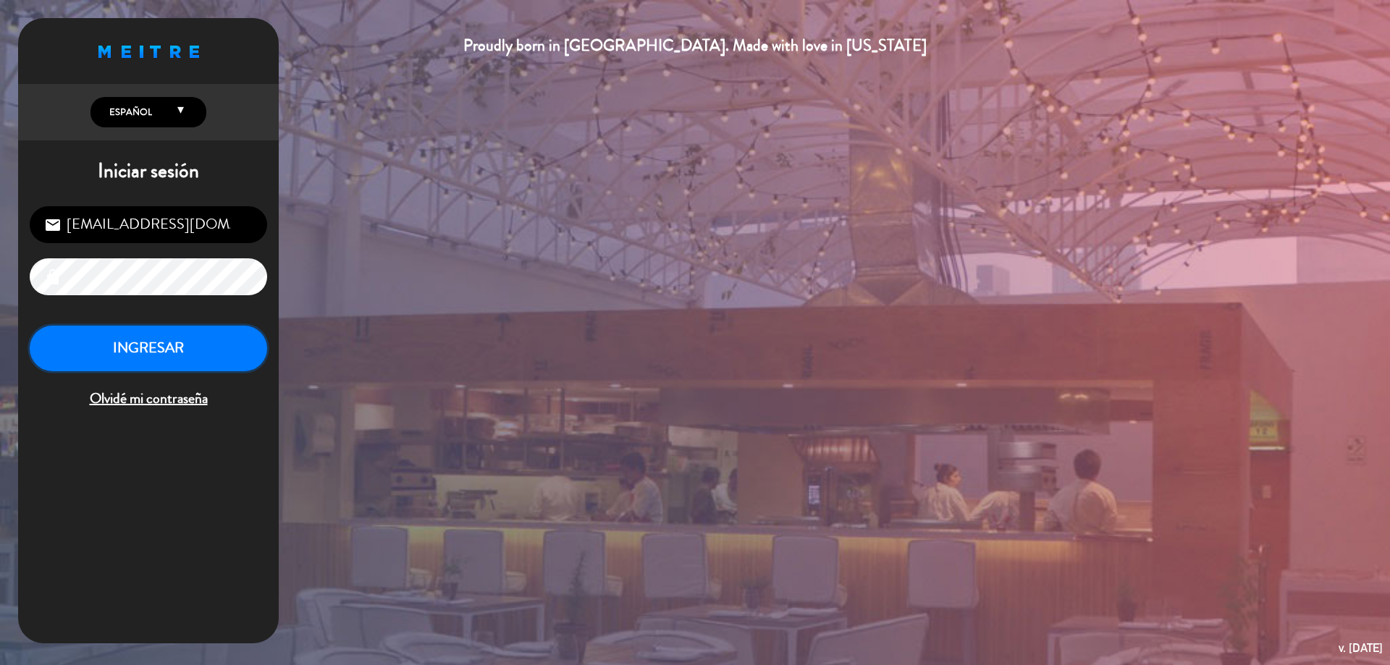
click at [220, 359] on button "INGRESAR" at bounding box center [149, 349] width 238 height 46
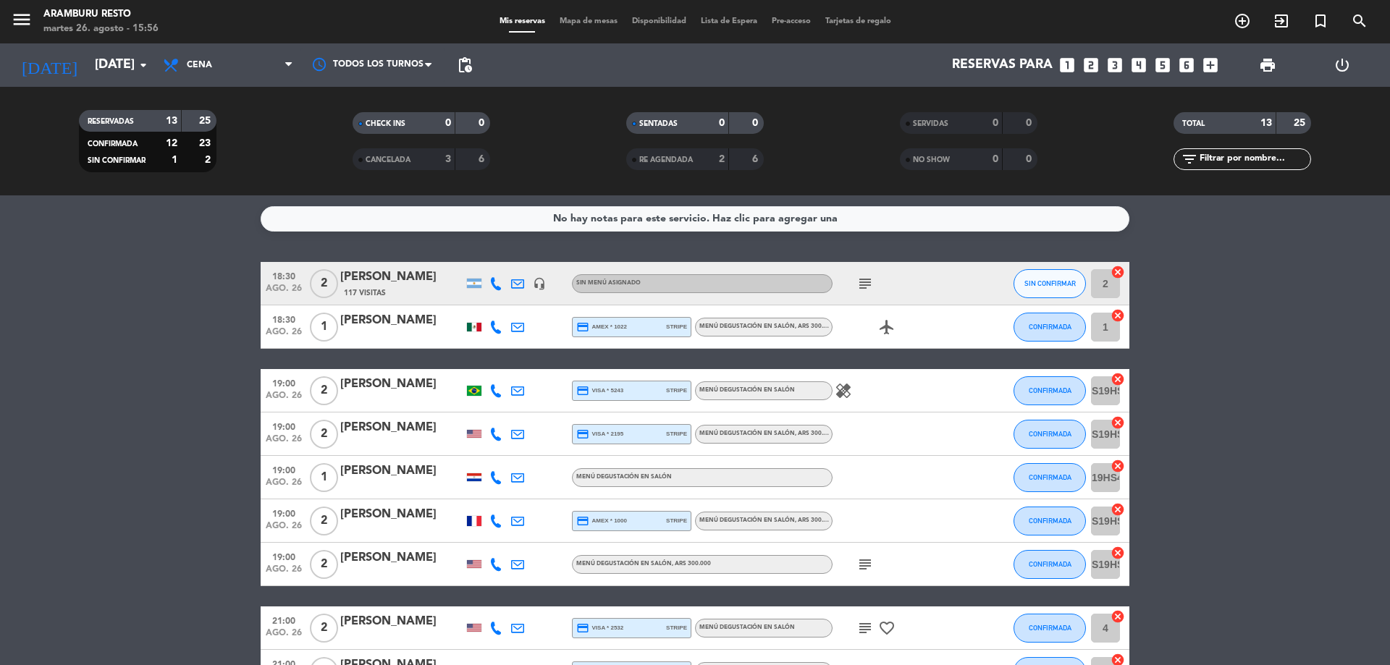
drag, startPoint x: 238, startPoint y: 260, endPoint x: 255, endPoint y: 262, distance: 17.5
click at [248, 259] on div "No hay notas para este servicio. Haz clic para agregar una 18:30 [DATE] 2 [PERS…" at bounding box center [695, 431] width 1390 height 470
drag, startPoint x: 106, startPoint y: 312, endPoint x: 175, endPoint y: 327, distance: 70.5
click at [107, 312] on bookings-row "18:30 [DATE] 2 [PERSON_NAME] 117 Visitas headset_mic Sin menú asignado subject …" at bounding box center [695, 575] width 1390 height 626
click at [120, 60] on input "[DATE]" at bounding box center [172, 65] width 168 height 29
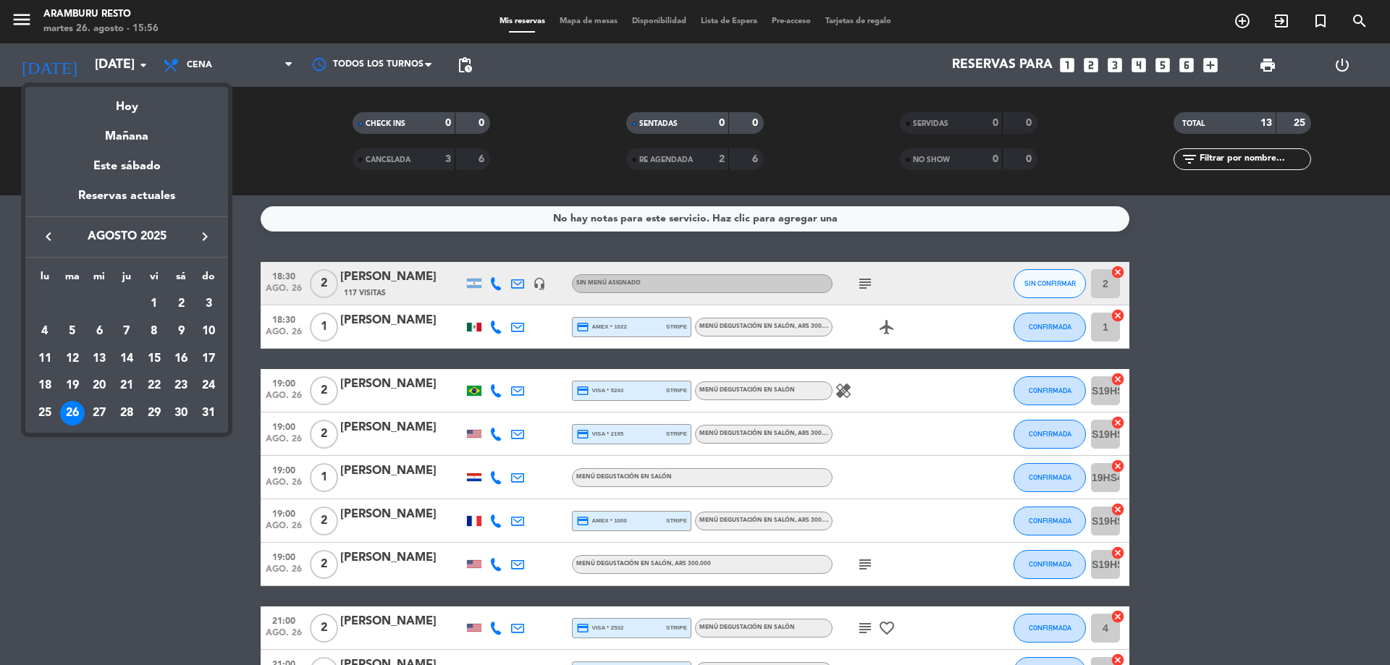
drag, startPoint x: 314, startPoint y: 134, endPoint x: 1127, endPoint y: 48, distance: 818.5
click at [315, 133] on div at bounding box center [695, 332] width 1390 height 665
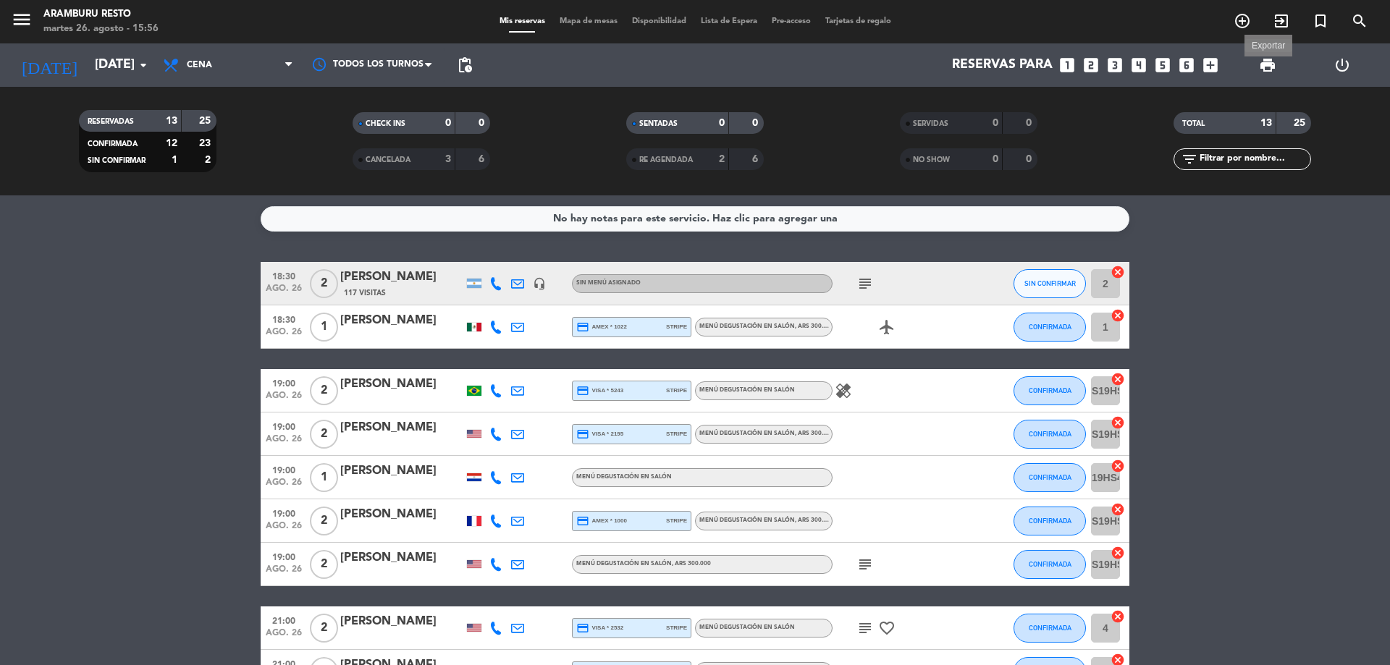
click at [1266, 62] on span "print" at bounding box center [1267, 64] width 17 height 17
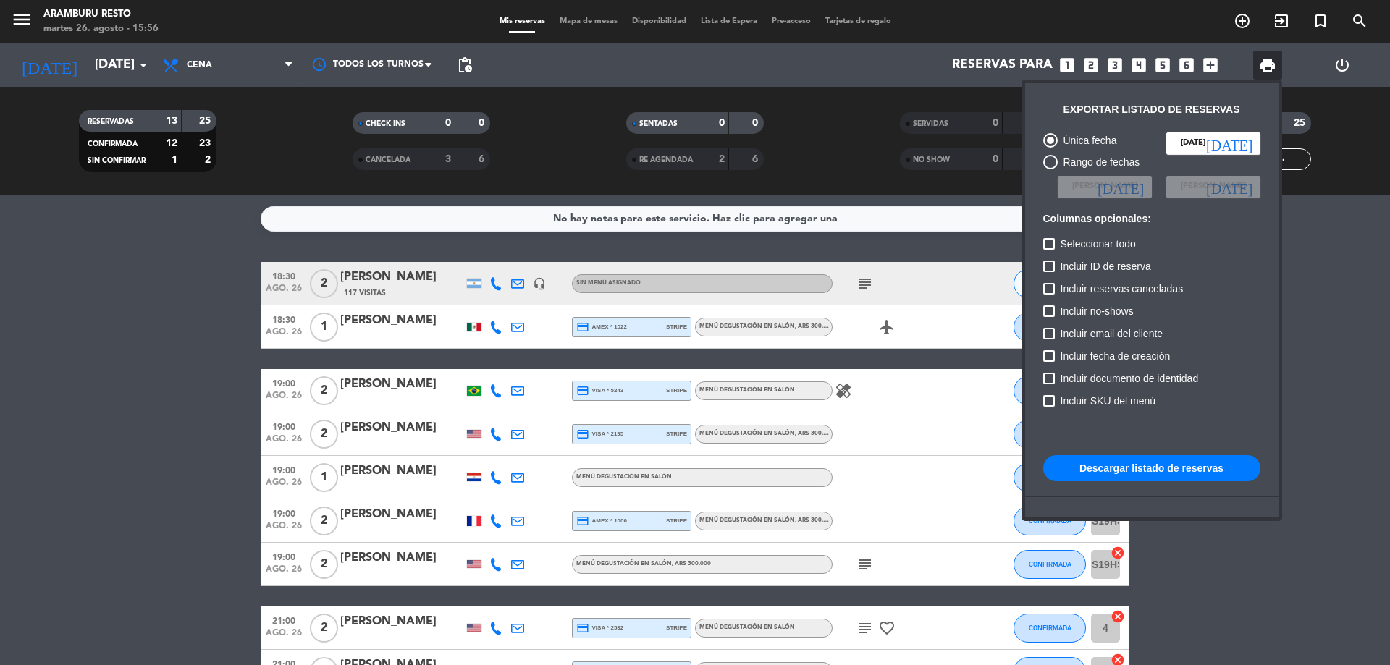
click at [1223, 476] on button "Descargar listado de reservas" at bounding box center [1151, 468] width 217 height 26
click at [56, 424] on div at bounding box center [695, 332] width 1390 height 665
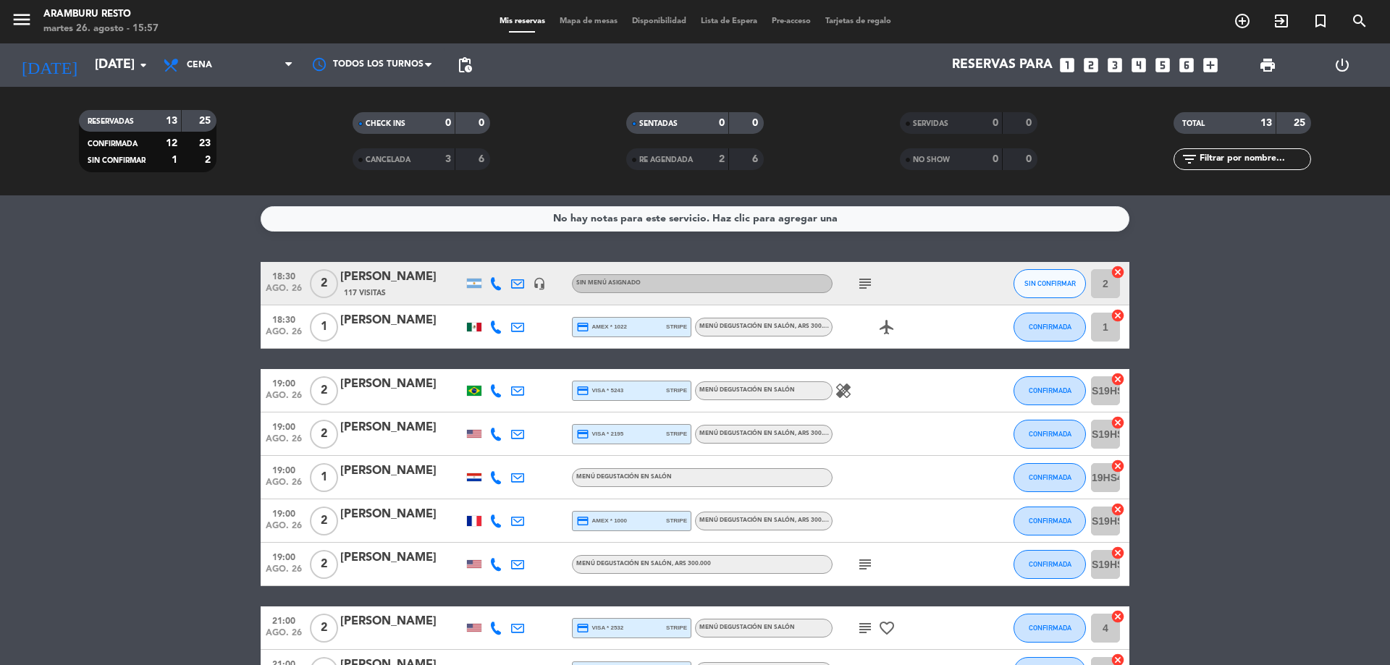
click at [518, 287] on icon at bounding box center [517, 283] width 13 height 13
click at [865, 287] on icon "subject" at bounding box center [865, 283] width 17 height 17
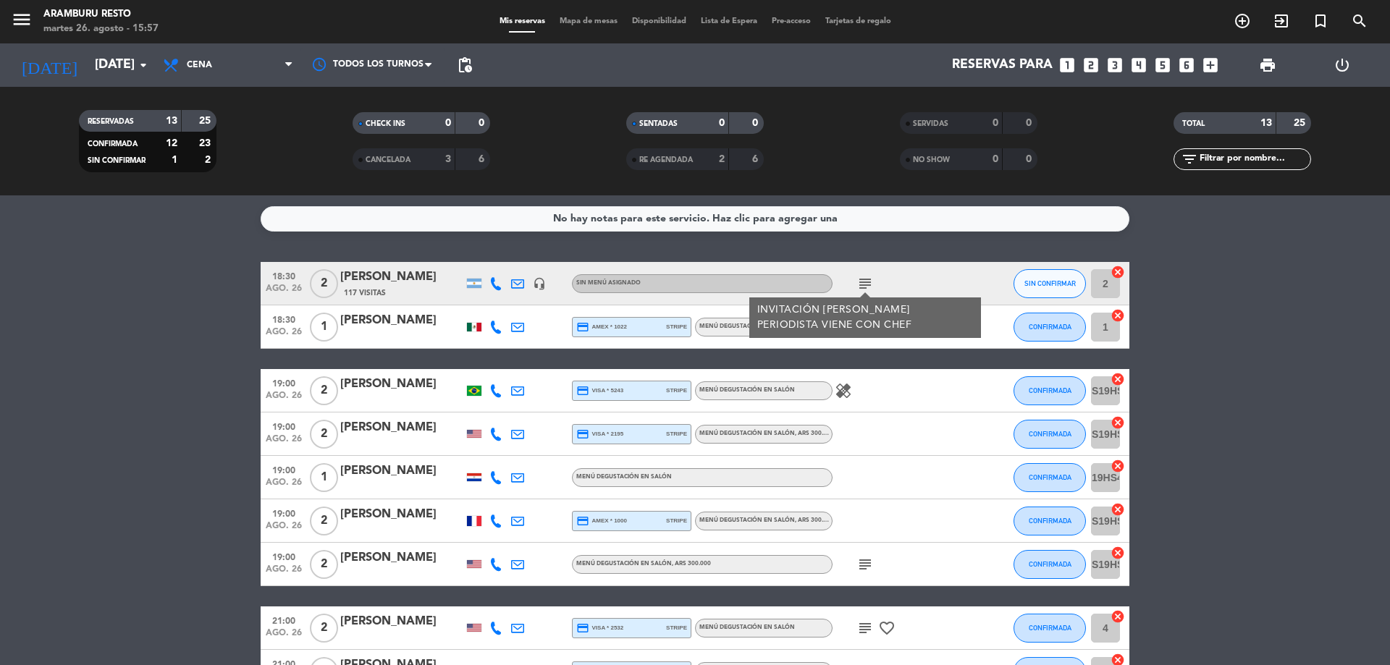
drag, startPoint x: 510, startPoint y: 277, endPoint x: 515, endPoint y: 284, distance: 8.3
click at [515, 284] on div at bounding box center [518, 283] width 22 height 43
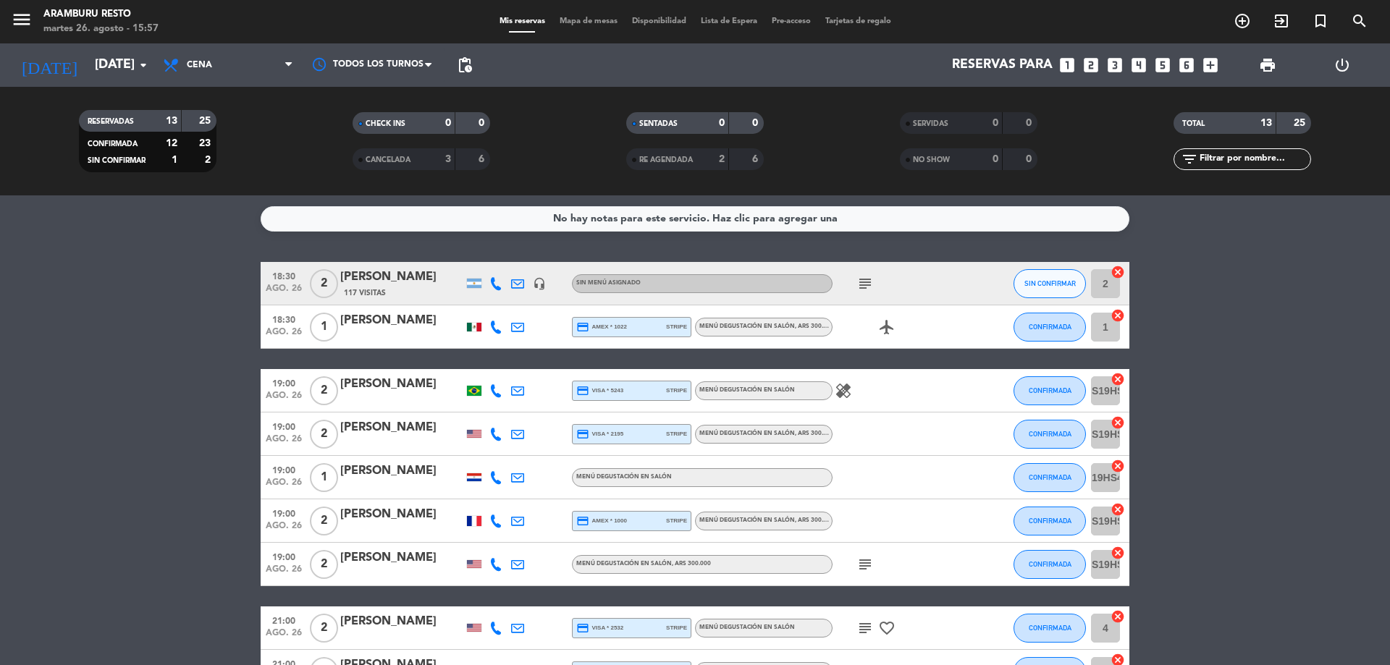
click at [517, 283] on icon at bounding box center [517, 283] width 13 height 13
click at [4, 477] on bookings-row "18:30 [DATE] 2 [PERSON_NAME] 117 Visitas [EMAIL_ADDRESS][DOMAIN_NAME] open_in_n…" at bounding box center [695, 575] width 1390 height 626
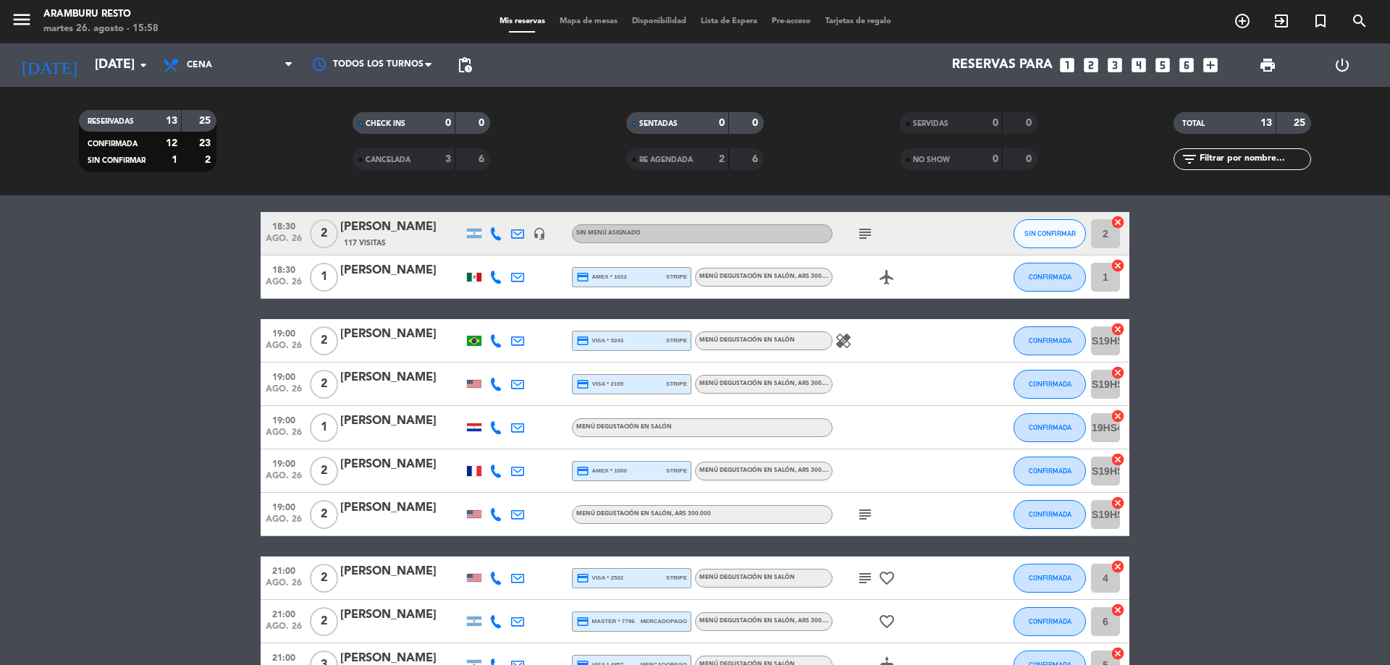
scroll to position [72, 0]
